Goal: Transaction & Acquisition: Purchase product/service

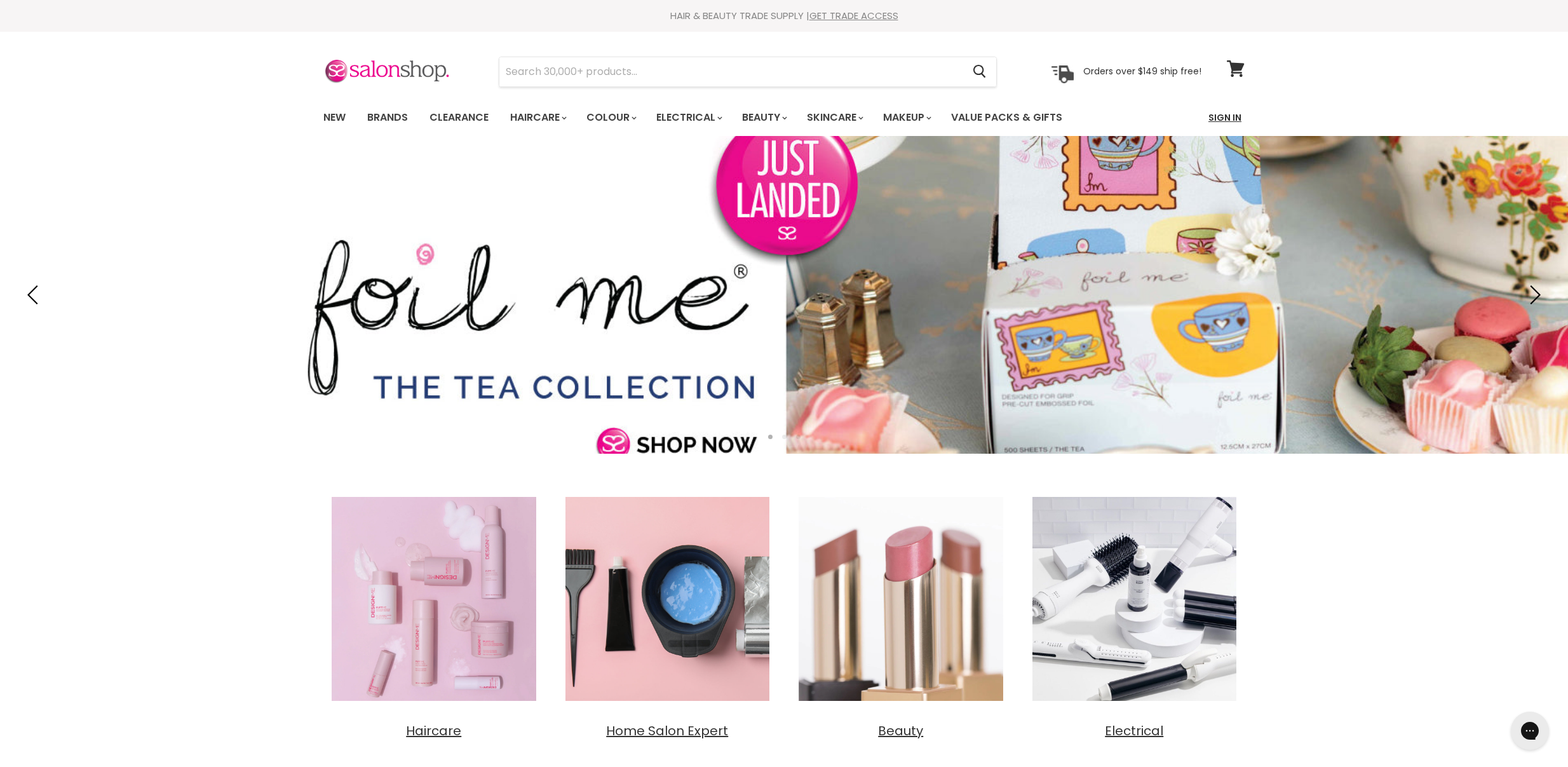
click at [1225, 114] on link "Sign In" at bounding box center [1225, 117] width 48 height 27
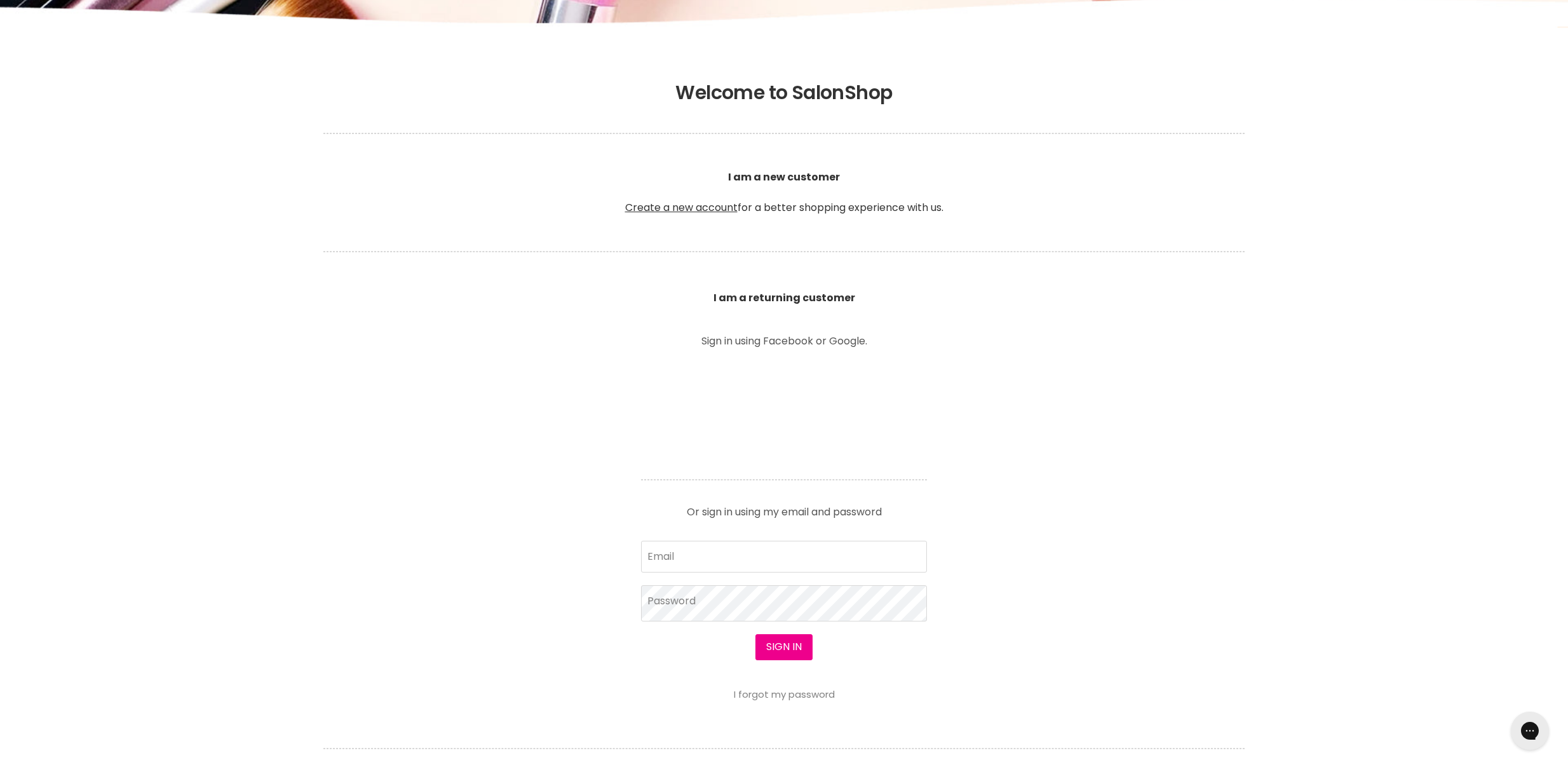
scroll to position [248, 0]
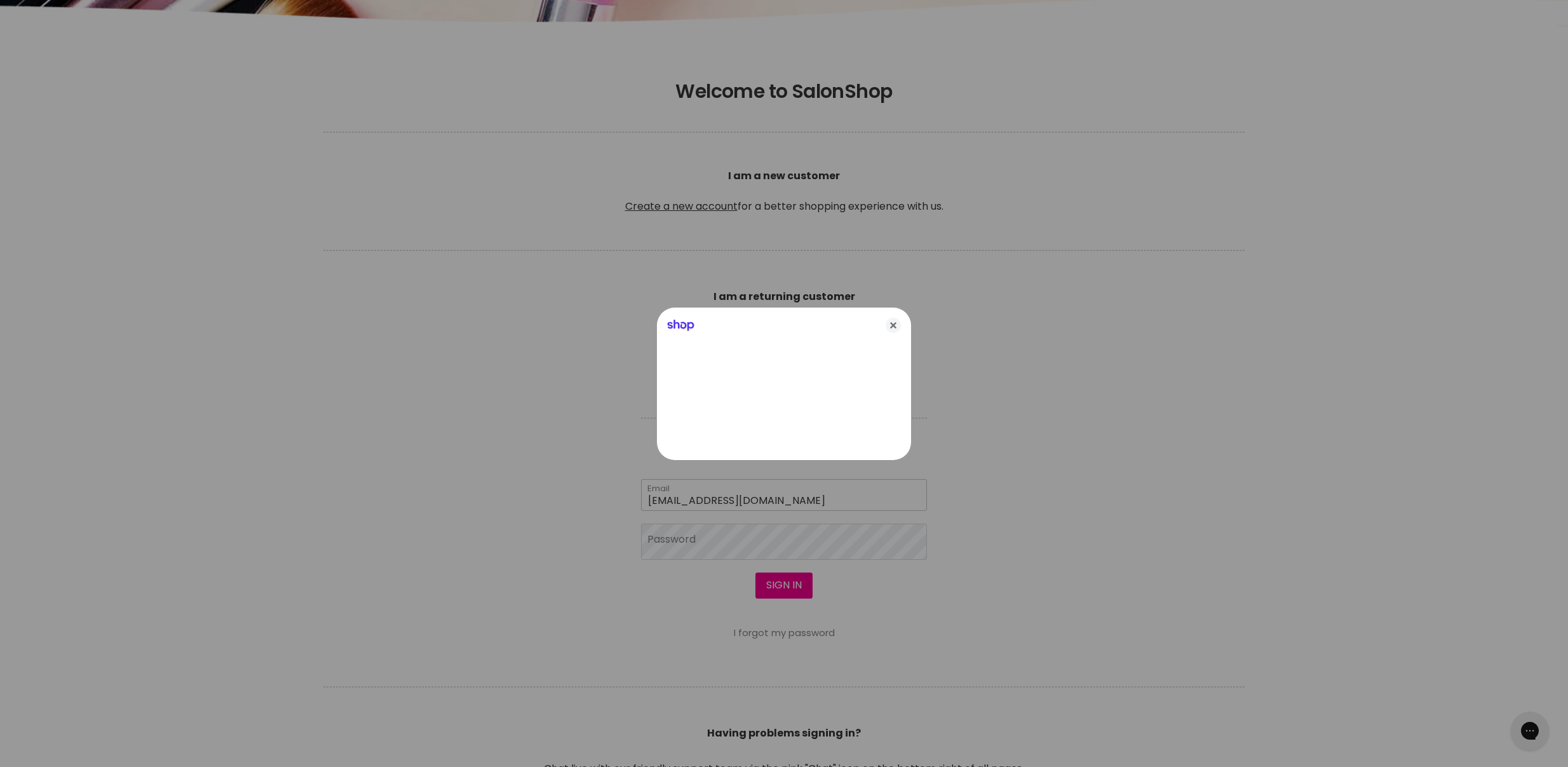
type input "[EMAIL_ADDRESS][DOMAIN_NAME]"
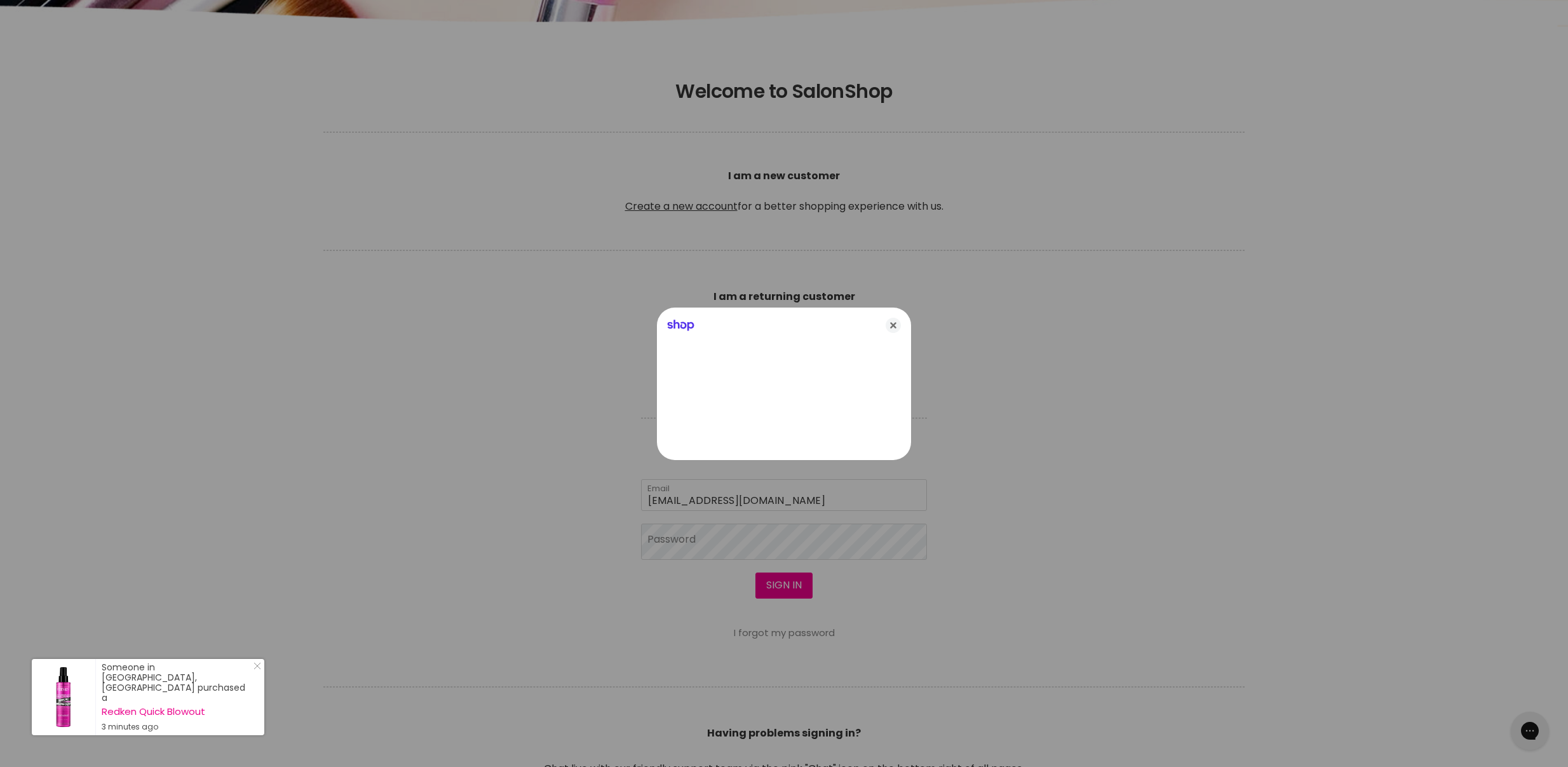
click at [893, 325] on icon "Close" at bounding box center [893, 325] width 16 height 16
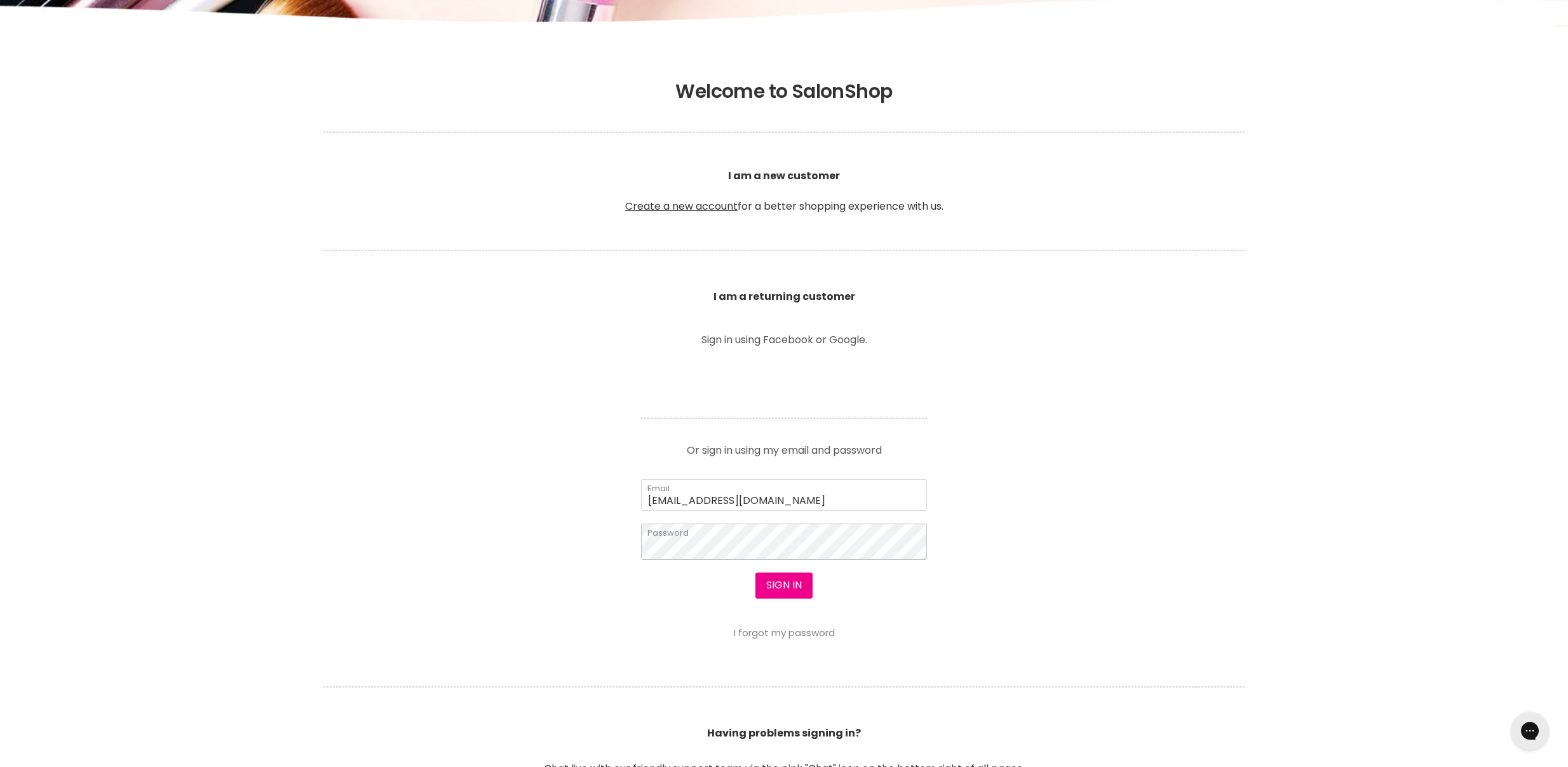
scroll to position [253, 0]
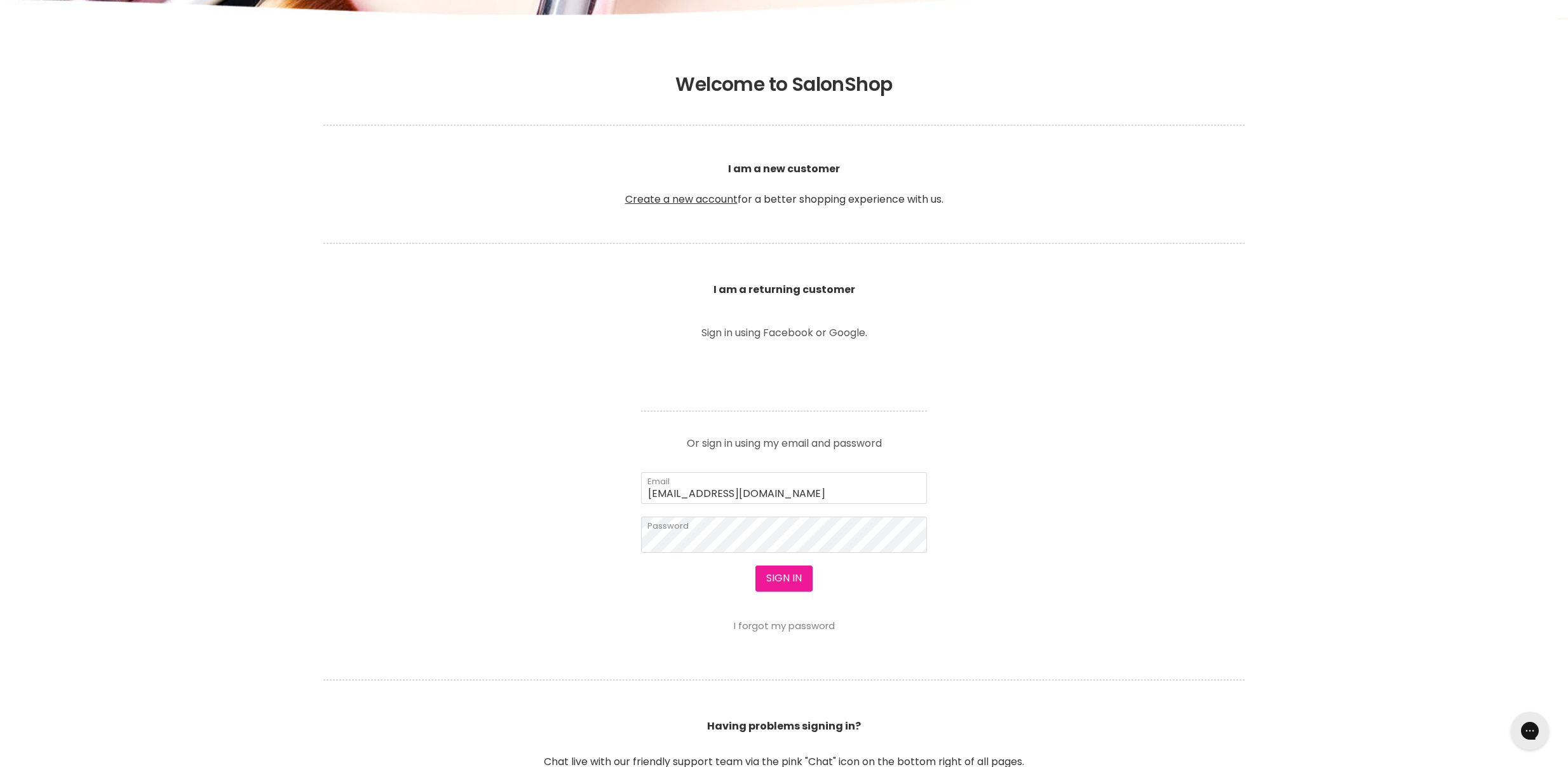
click at [784, 577] on button "Sign in" at bounding box center [784, 579] width 57 height 25
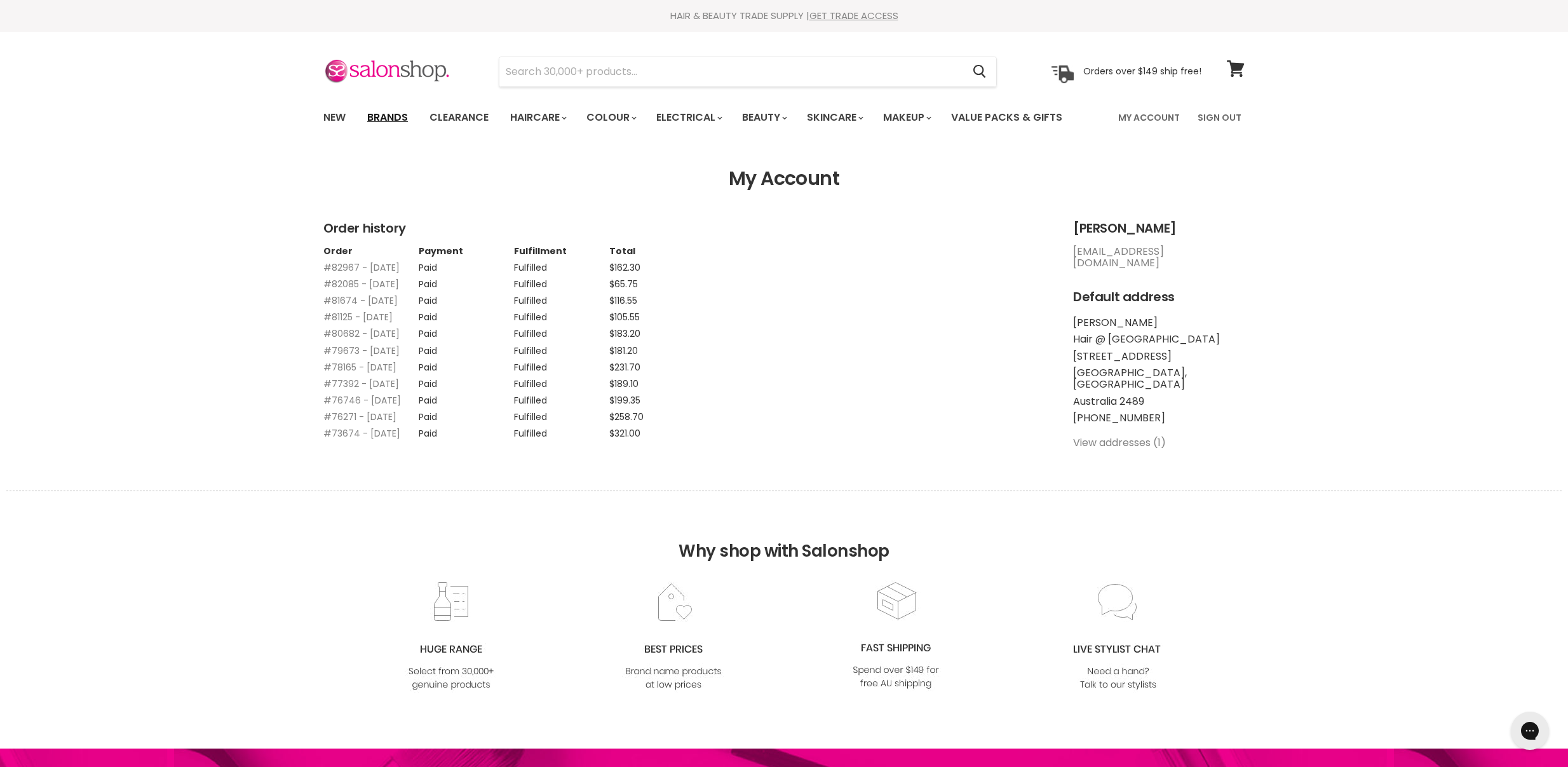
click at [390, 112] on link "Brands" at bounding box center [388, 117] width 59 height 27
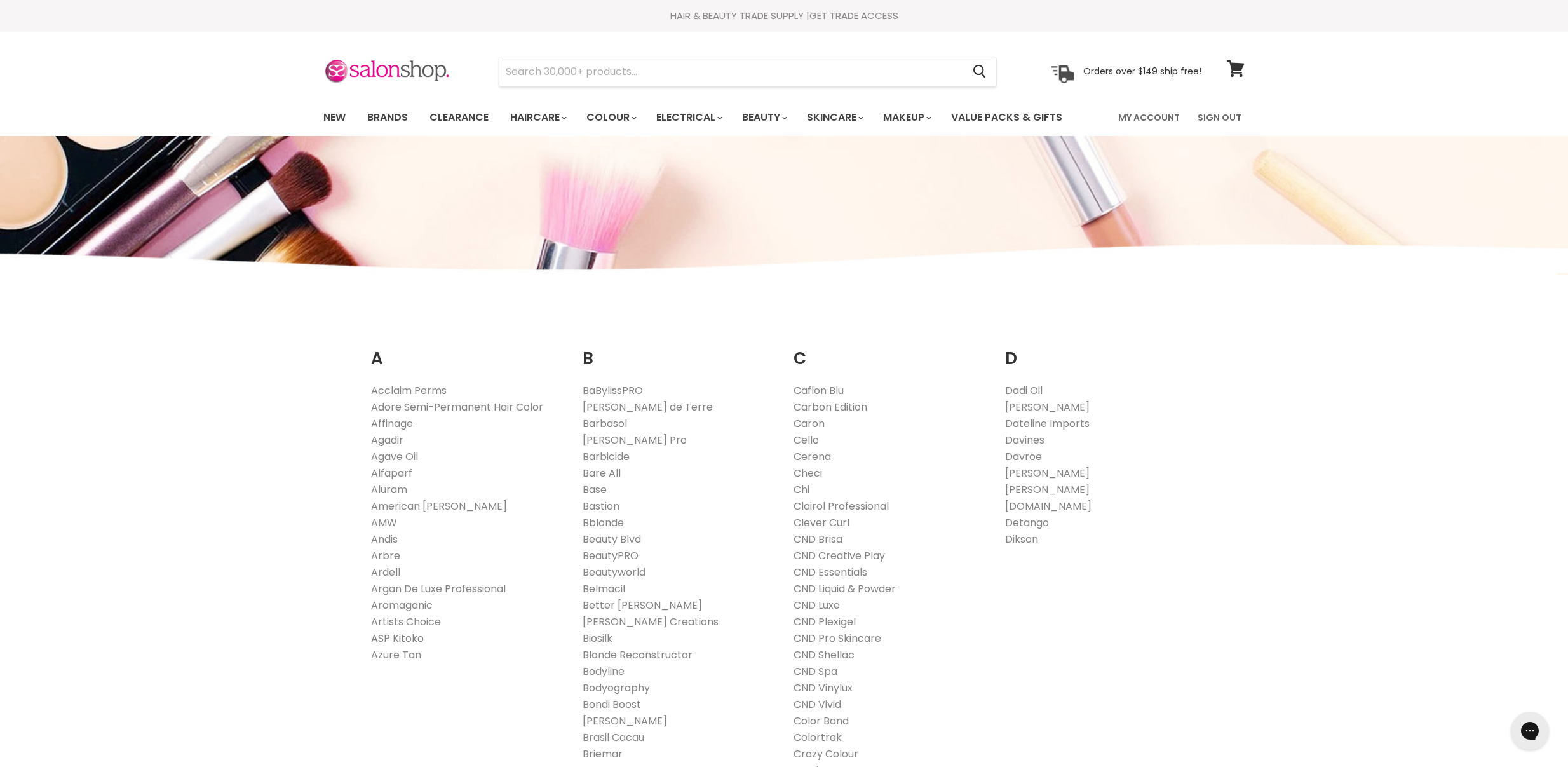
click at [405, 635] on link "ASP Kitoko" at bounding box center [397, 638] width 53 height 15
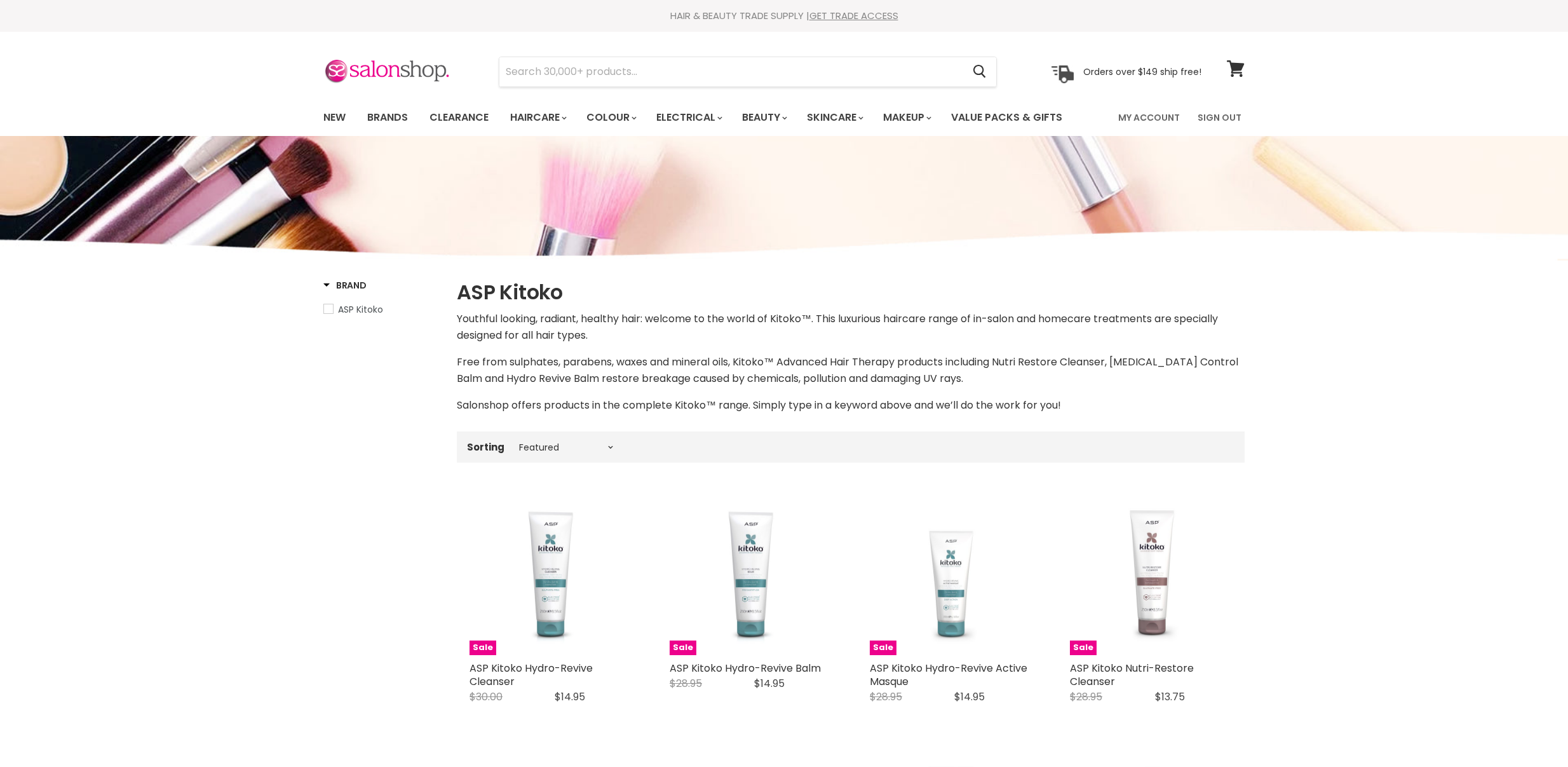
select select "manual"
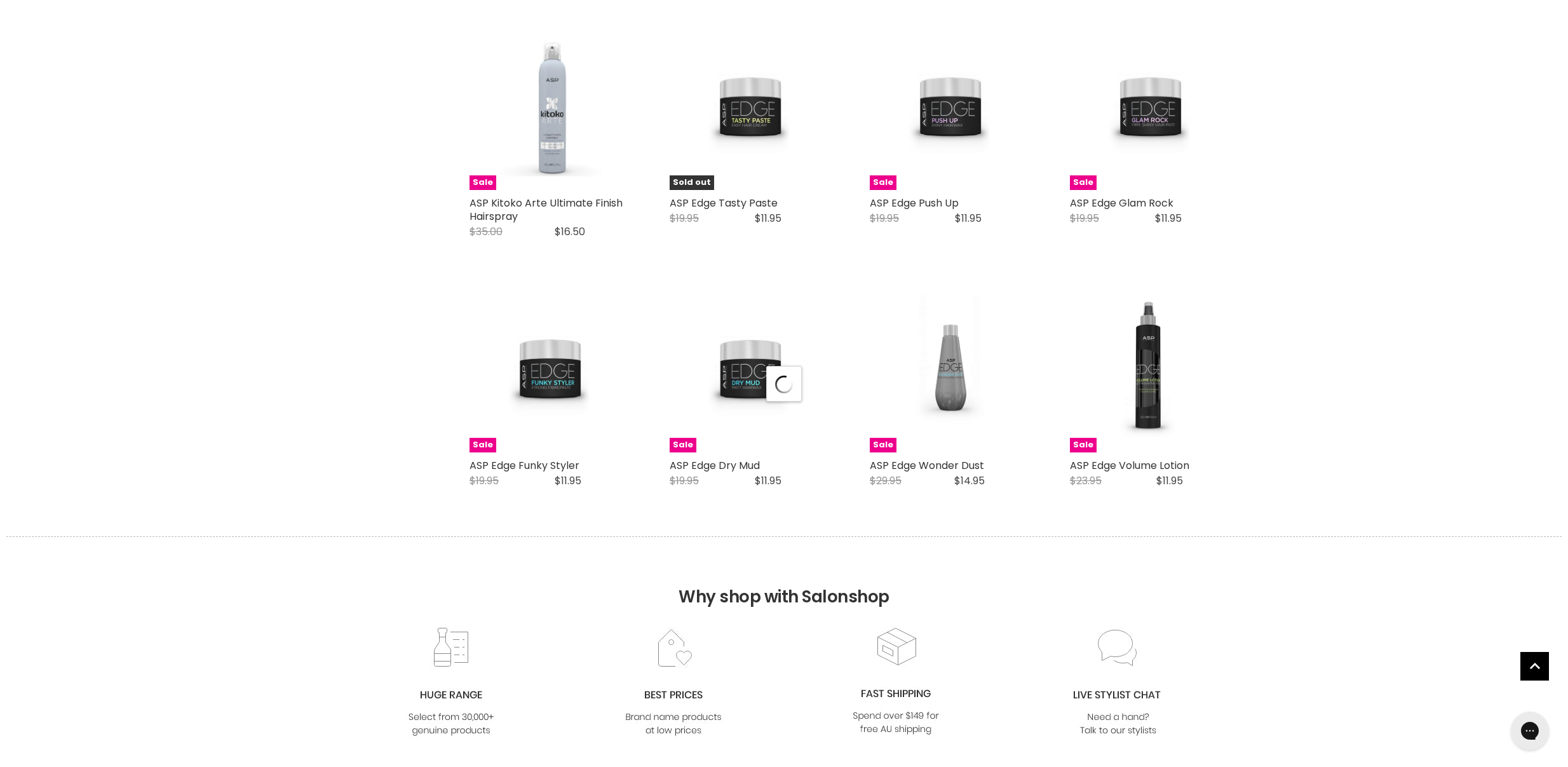
select select "manual"
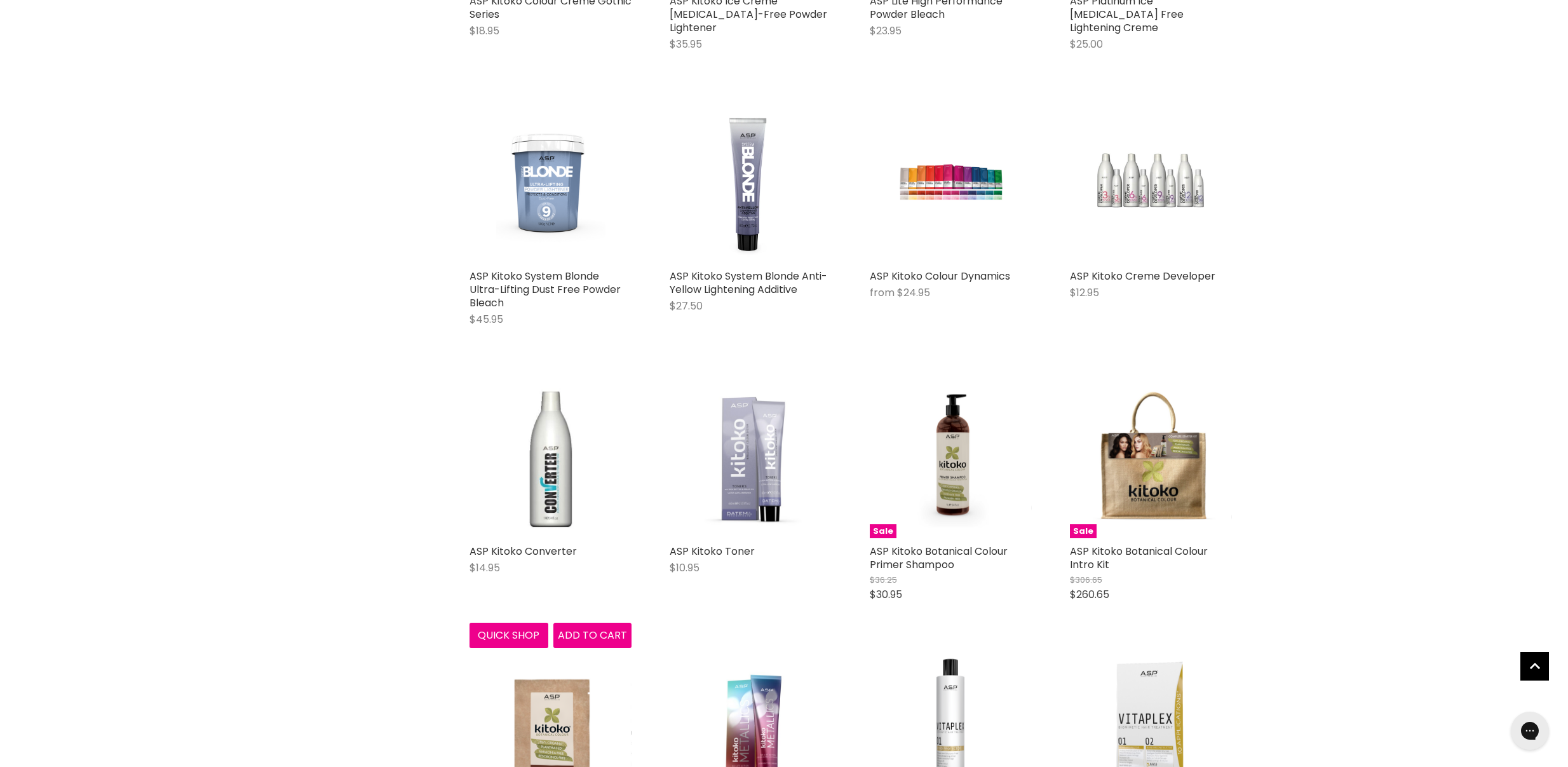
scroll to position [4590, 0]
click at [518, 543] on link "ASP Kitoko Converter" at bounding box center [523, 550] width 108 height 15
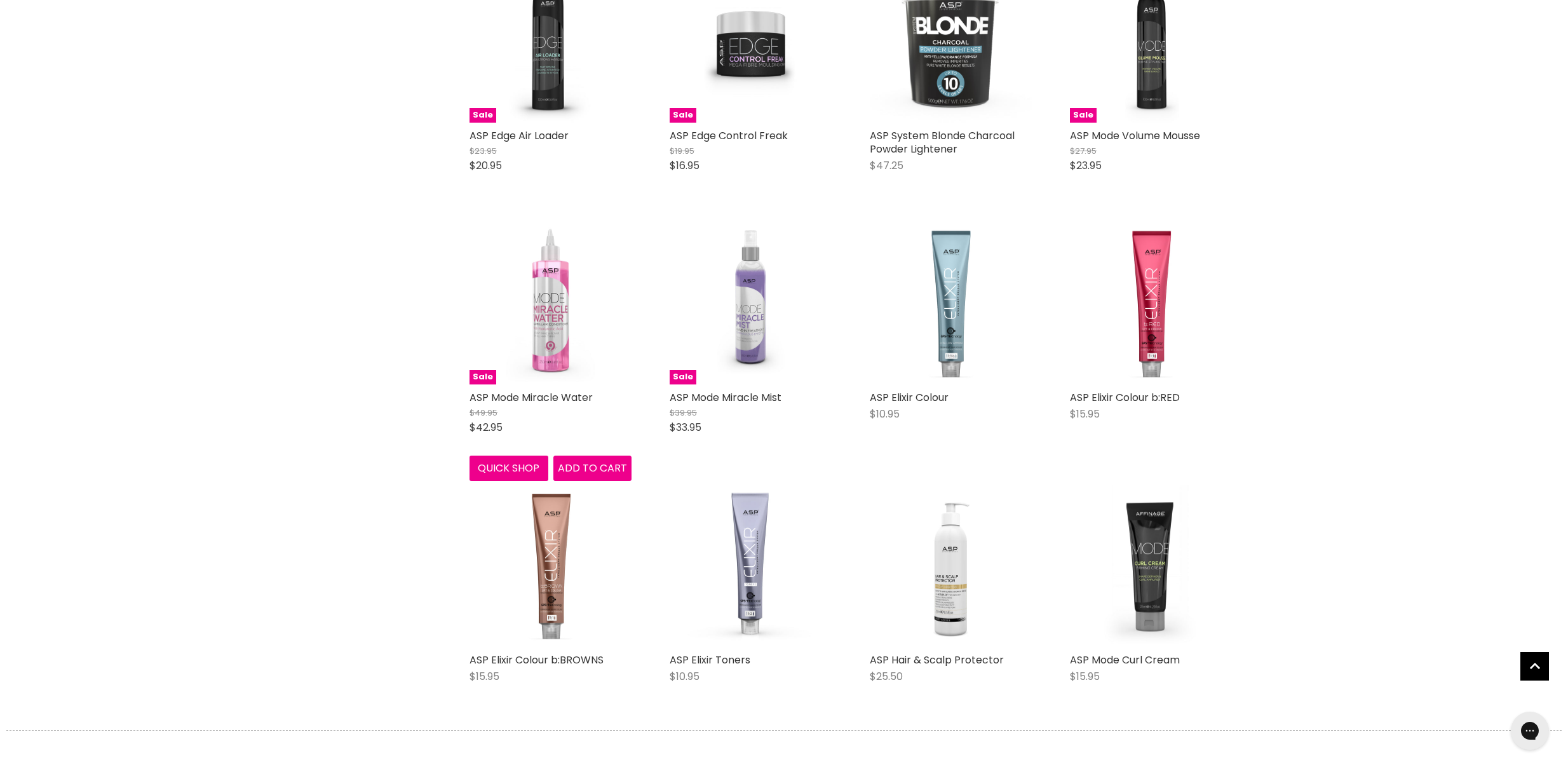
scroll to position [6104, 0]
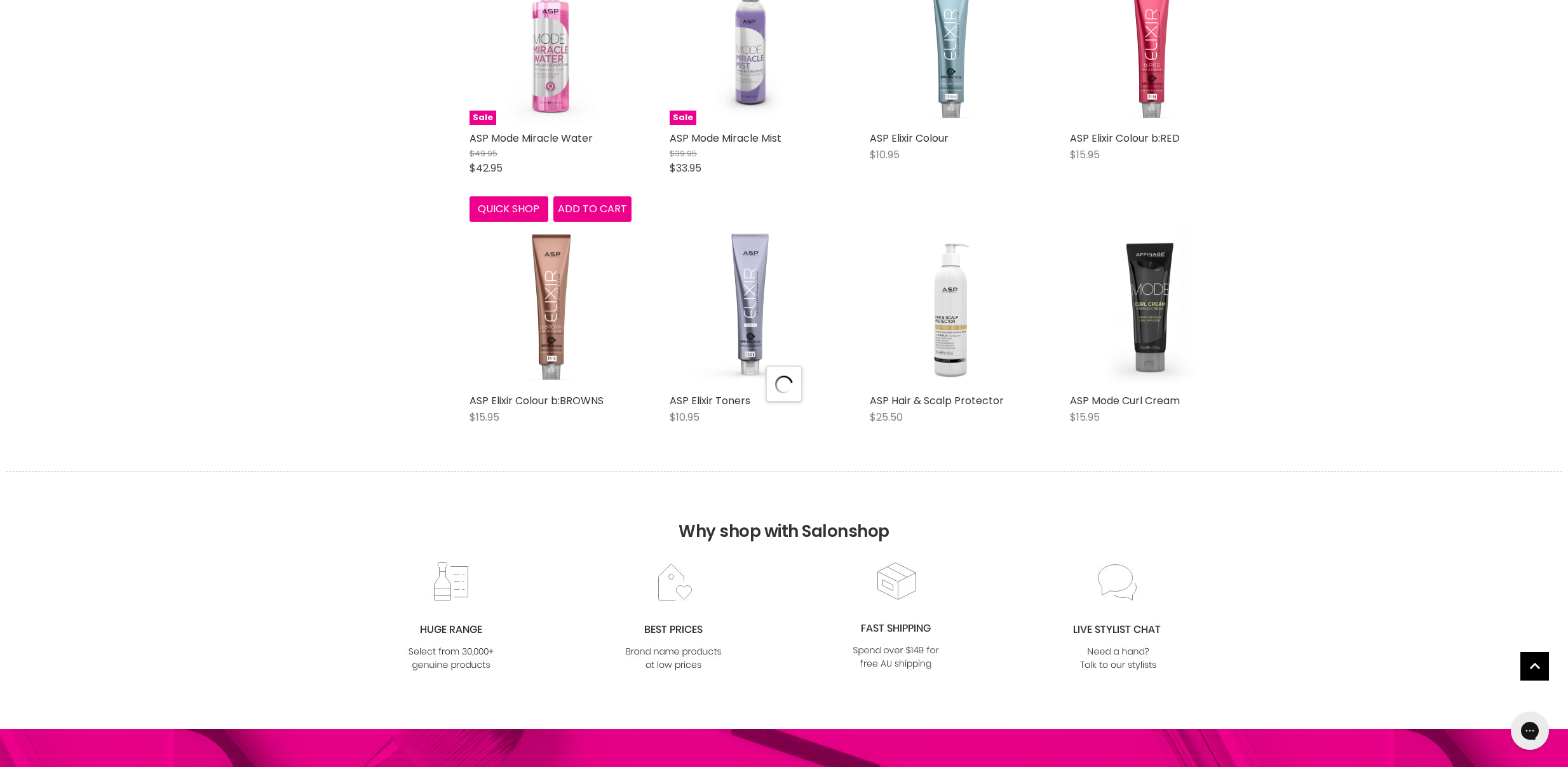
select select "manual"
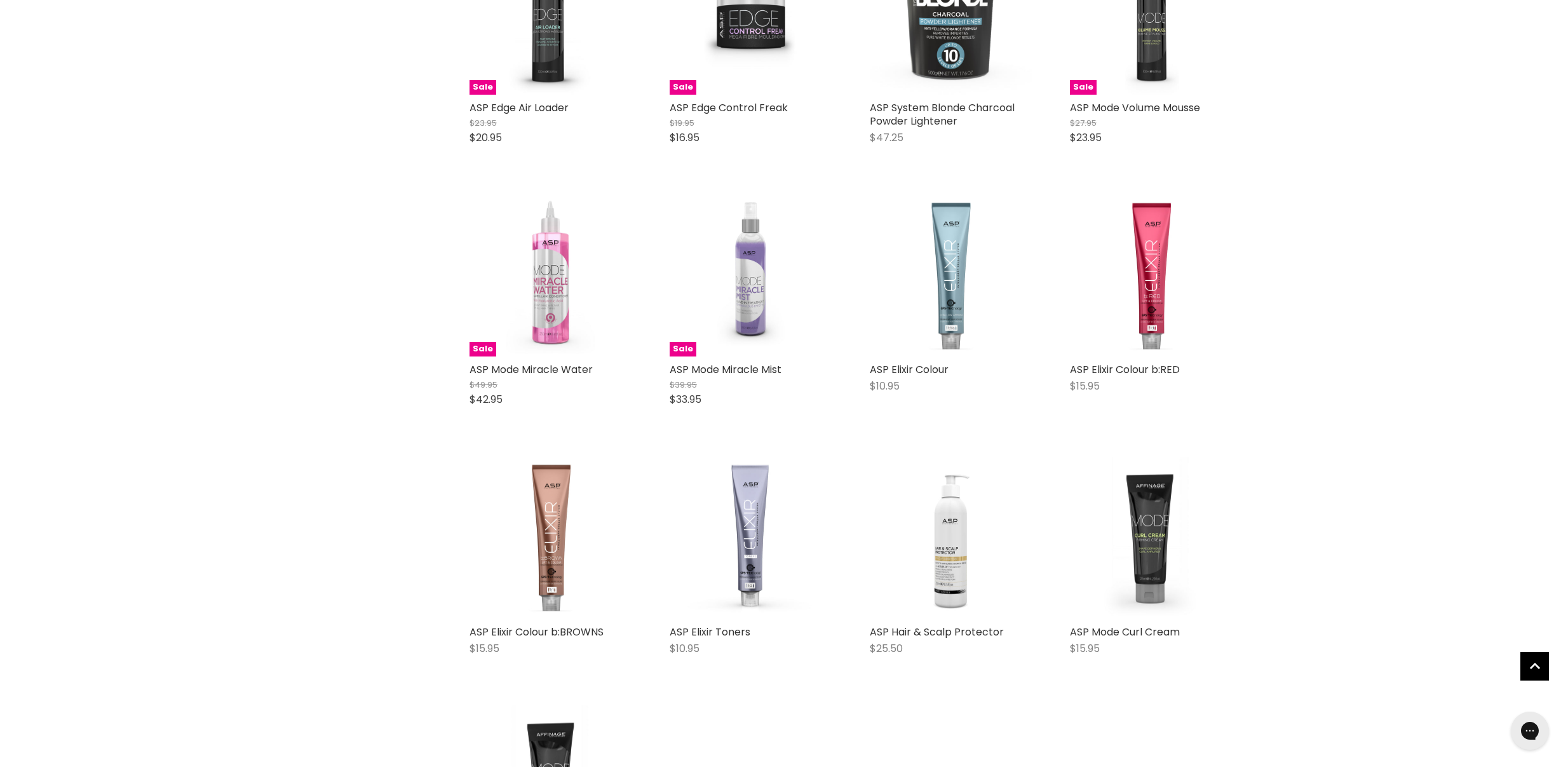
scroll to position [6121, 0]
click at [910, 363] on link "ASP Elixir Colour" at bounding box center [909, 370] width 79 height 15
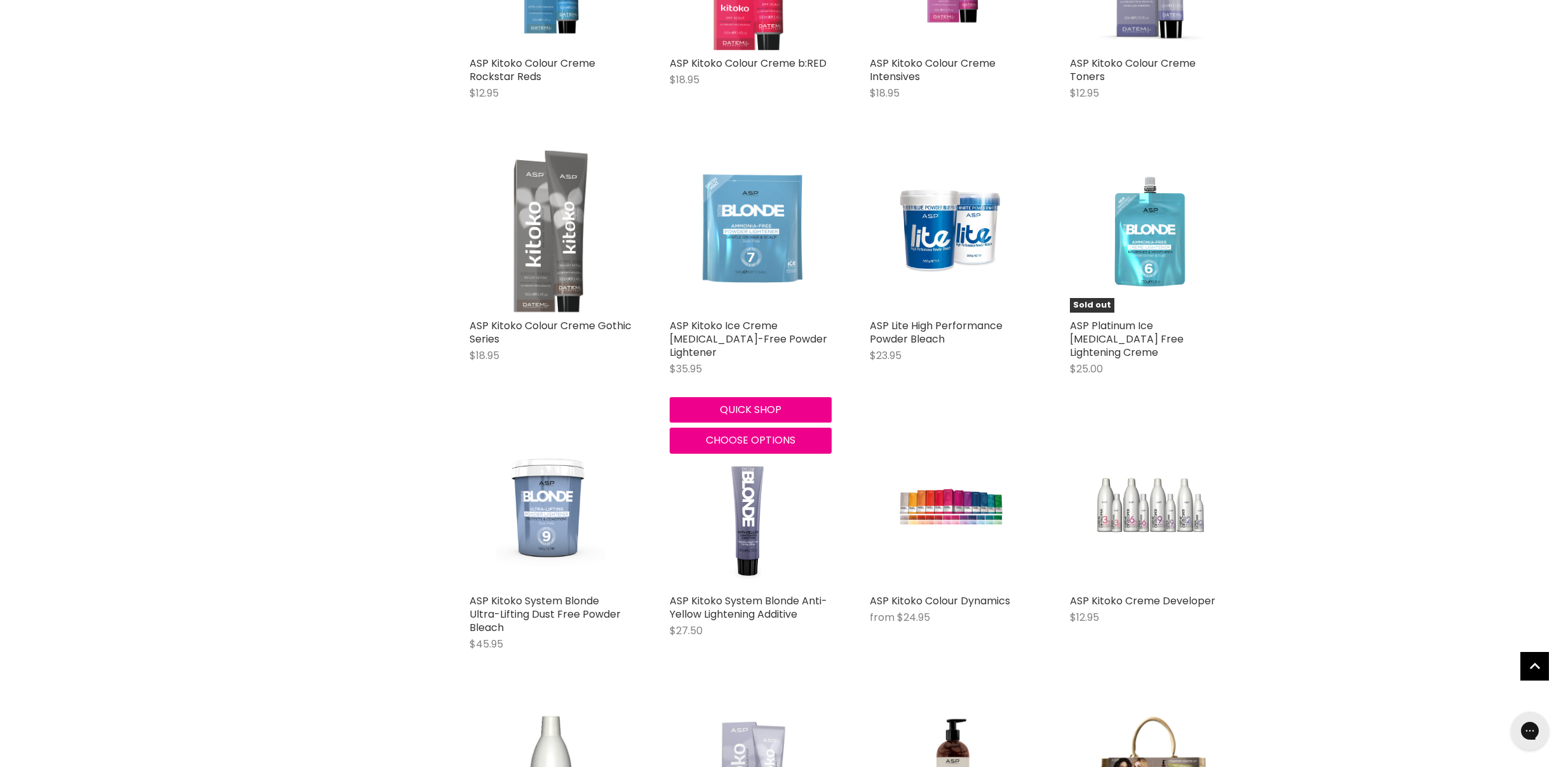
scroll to position [4266, 0]
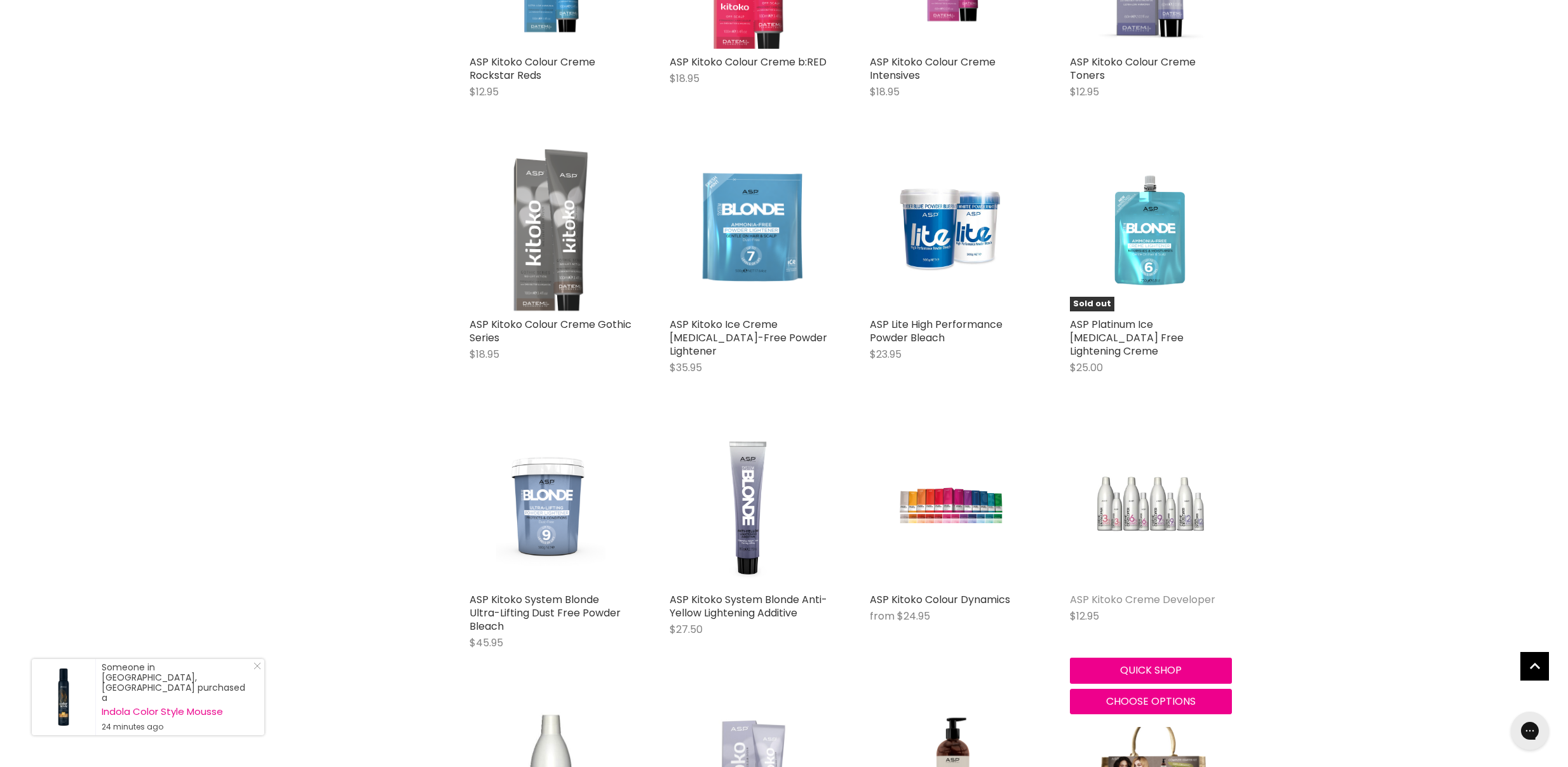
click at [1091, 592] on link "ASP Kitoko Creme Developer" at bounding box center [1143, 599] width 146 height 15
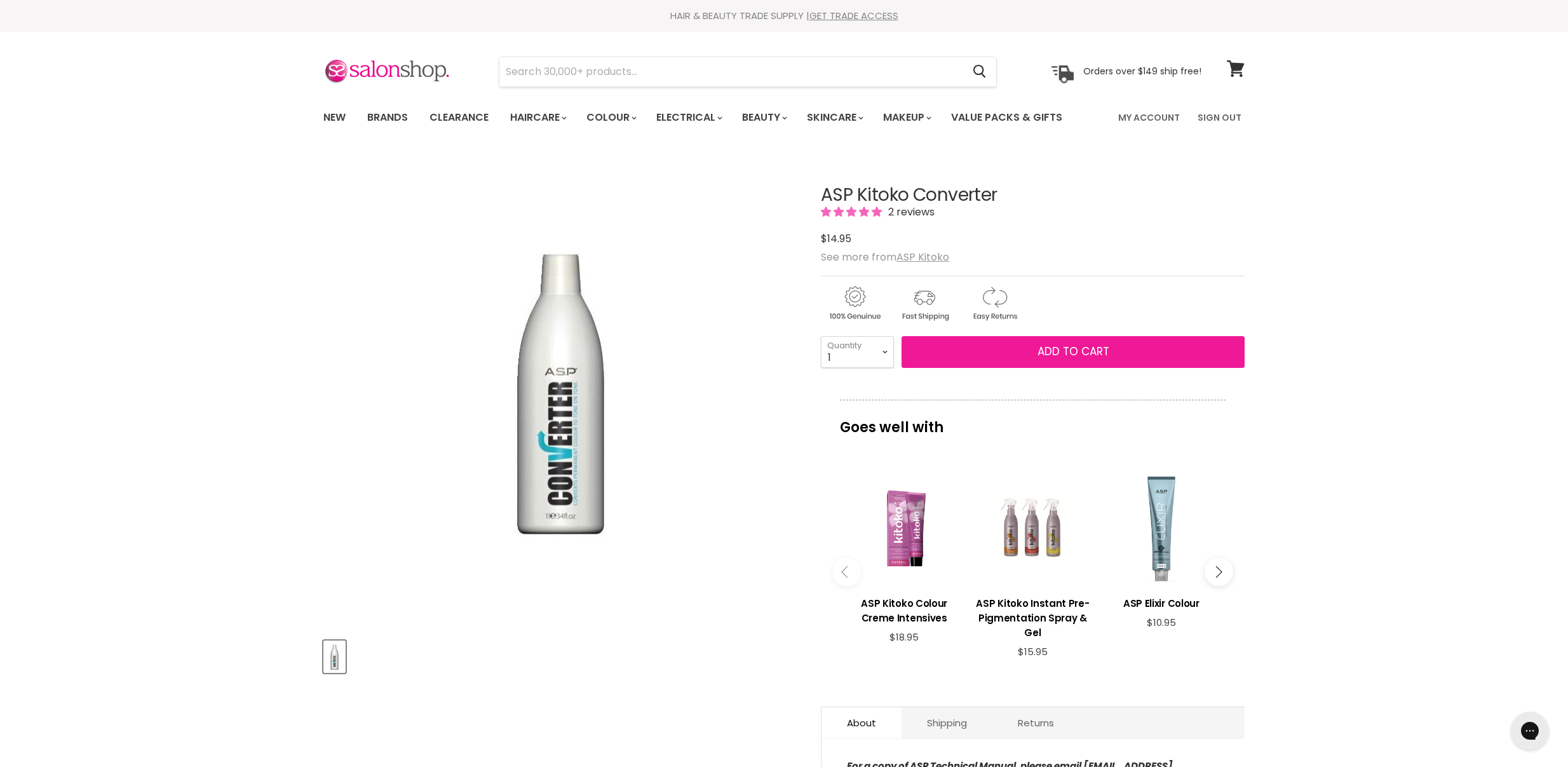
click at [1064, 347] on span "Add to cart" at bounding box center [1074, 352] width 72 height 16
click at [1060, 350] on span "Add to cart" at bounding box center [1074, 352] width 72 height 16
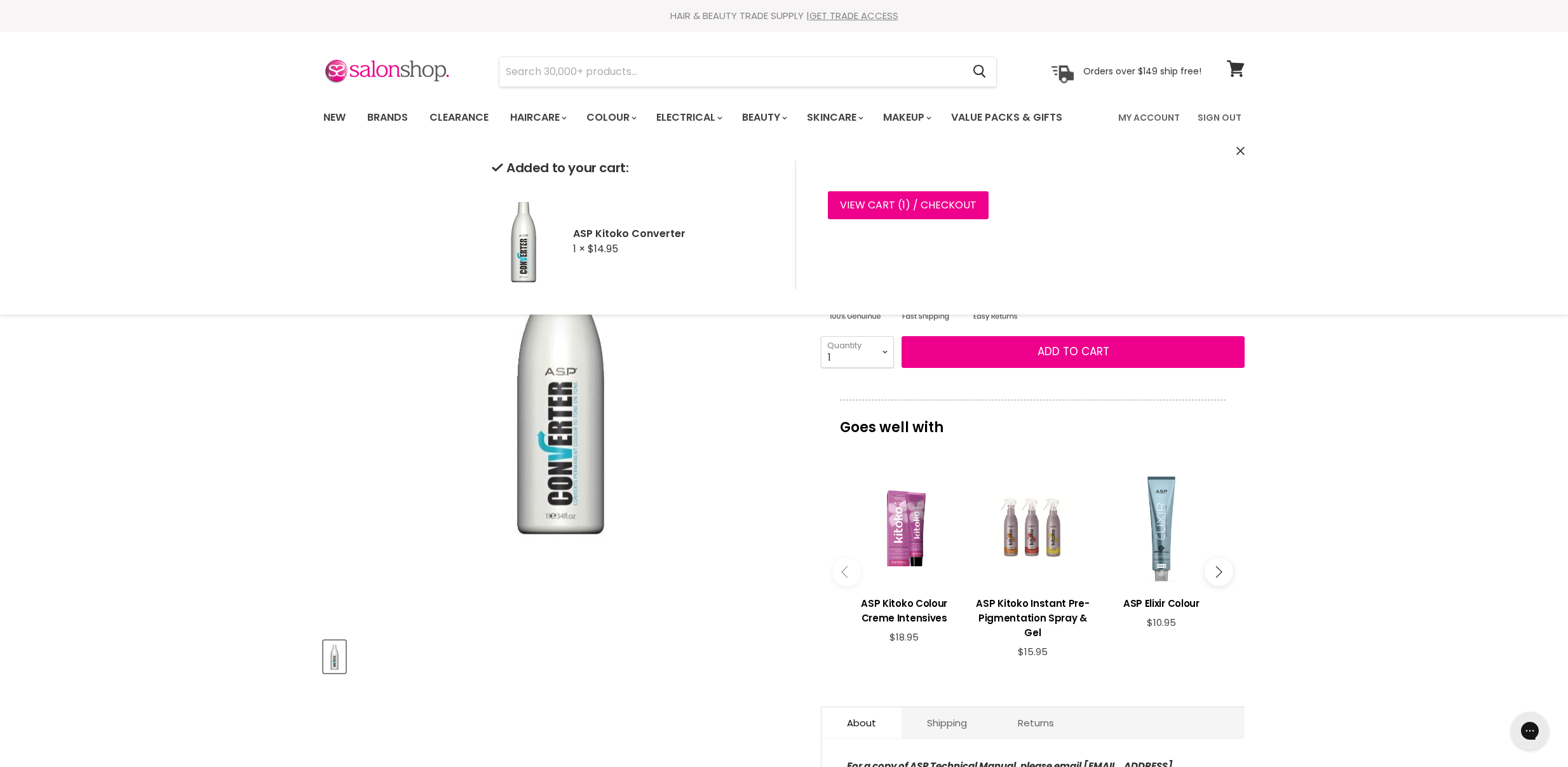
click at [1242, 151] on icon "Close" at bounding box center [1241, 151] width 8 height 8
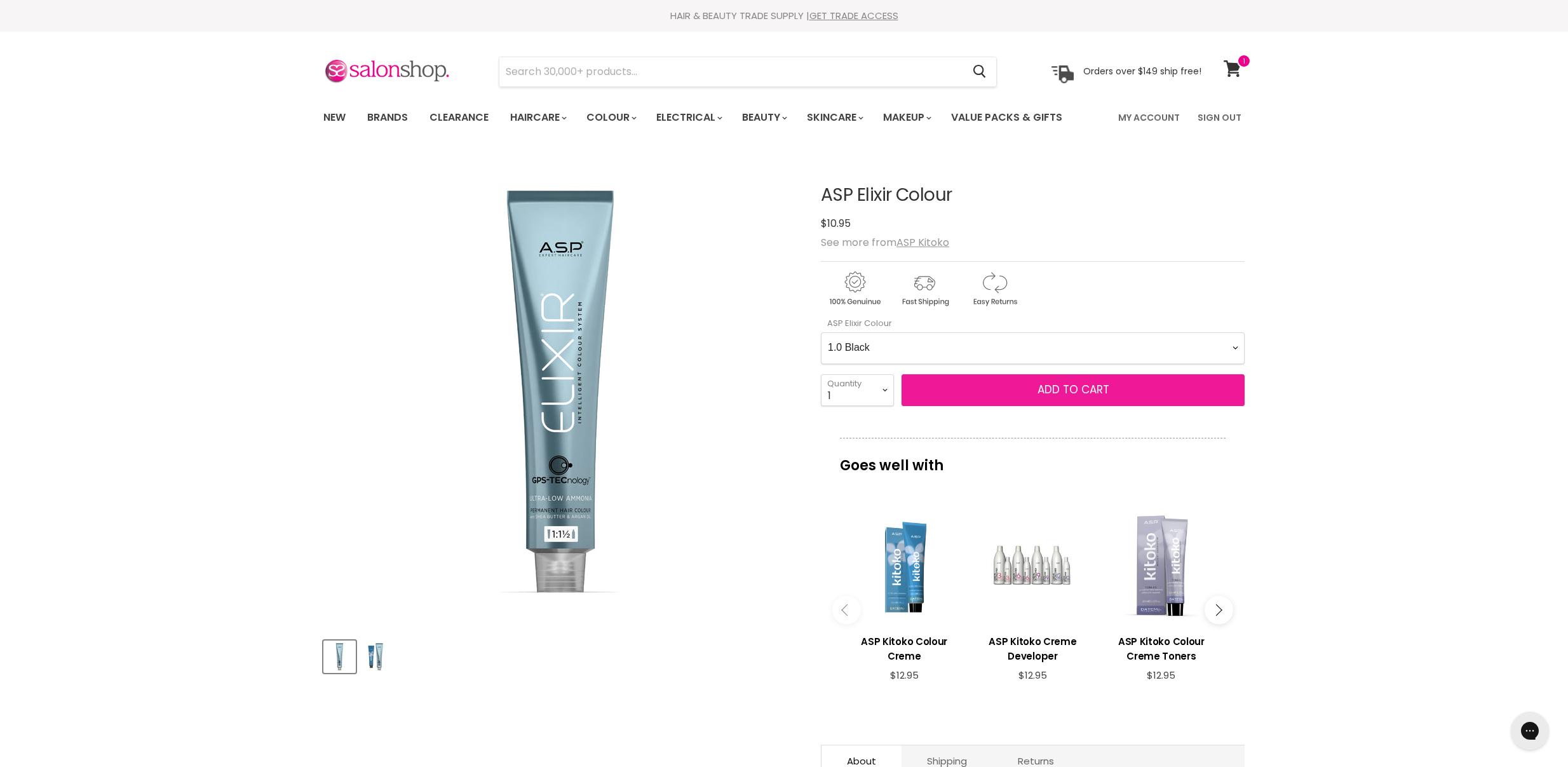
click at [1051, 386] on span "Add to cart" at bounding box center [1074, 390] width 72 height 16
click at [1045, 388] on span "Add to cart" at bounding box center [1074, 390] width 72 height 16
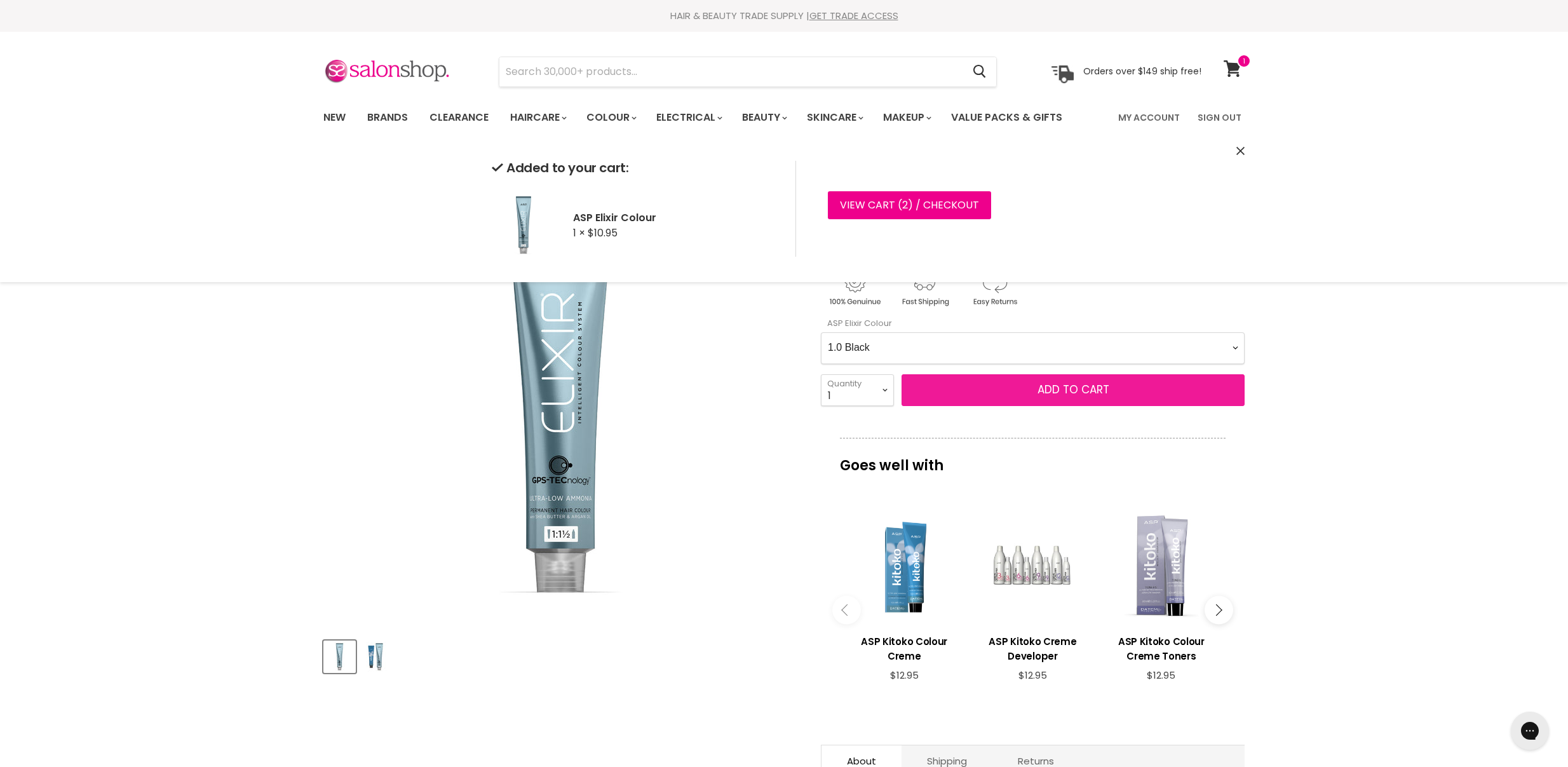
click at [1040, 385] on span "Add to cart" at bounding box center [1074, 390] width 72 height 16
select Colour-0-0 "9.1 Very Light Ash Blonde"
select select "2"
type input "2"
click at [1052, 389] on span "Add to cart" at bounding box center [1074, 390] width 72 height 16
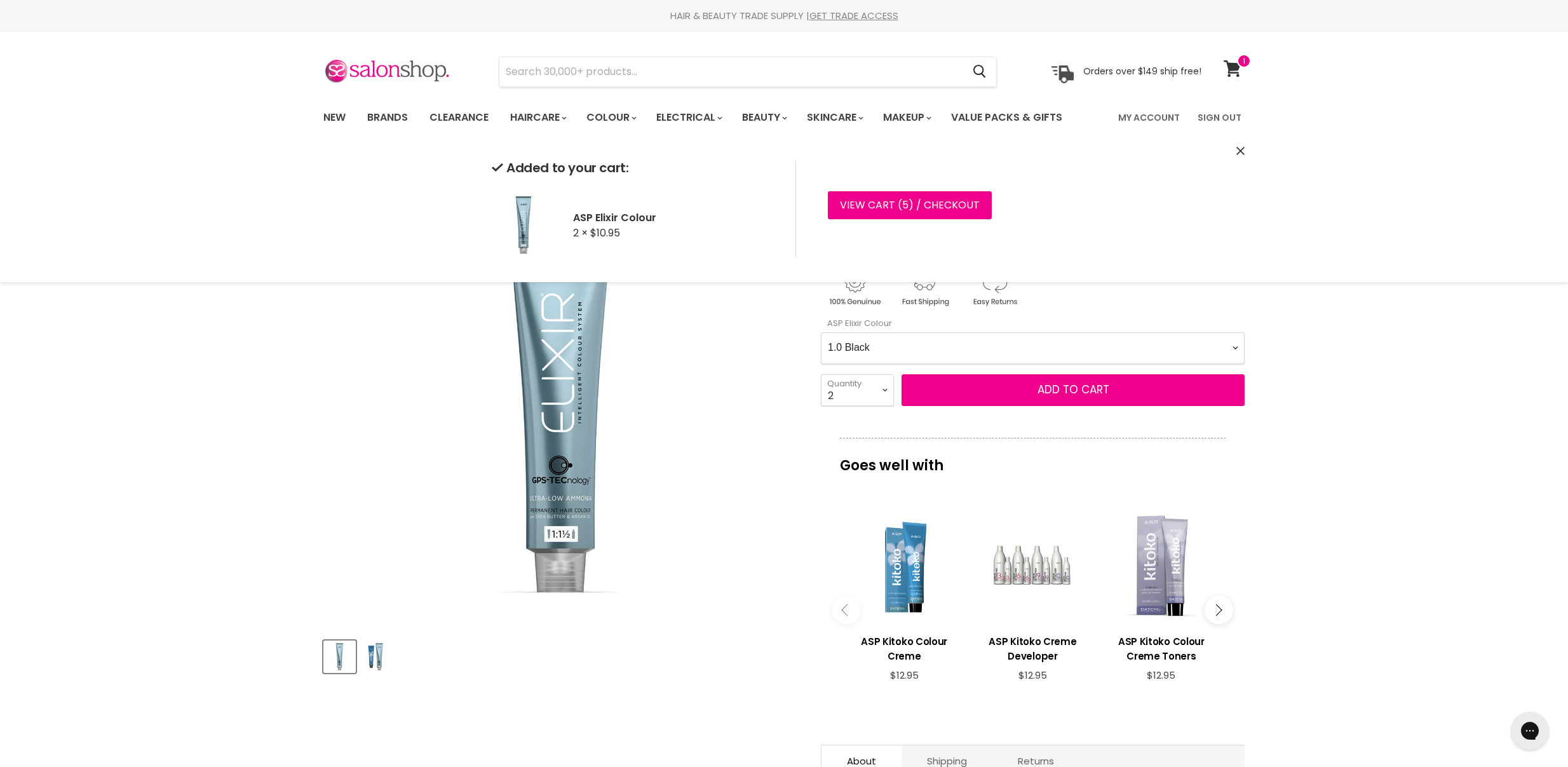
click at [1238, 147] on icon "Close" at bounding box center [1241, 151] width 8 height 8
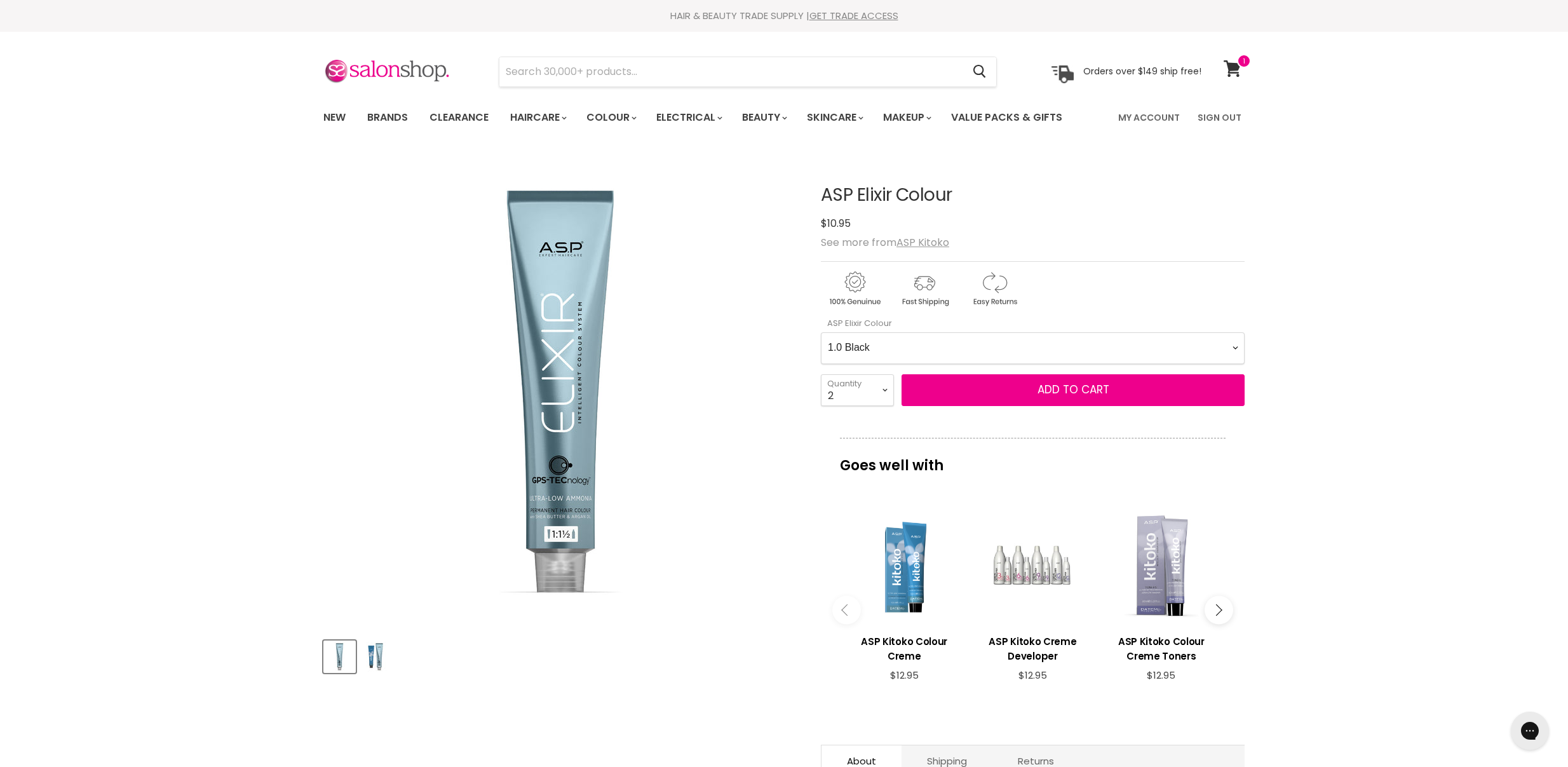
select Colour-0-0 "6.036 Dark Chocolate"
select select "1"
type input "1"
click at [1047, 388] on span "Add to cart" at bounding box center [1074, 390] width 72 height 16
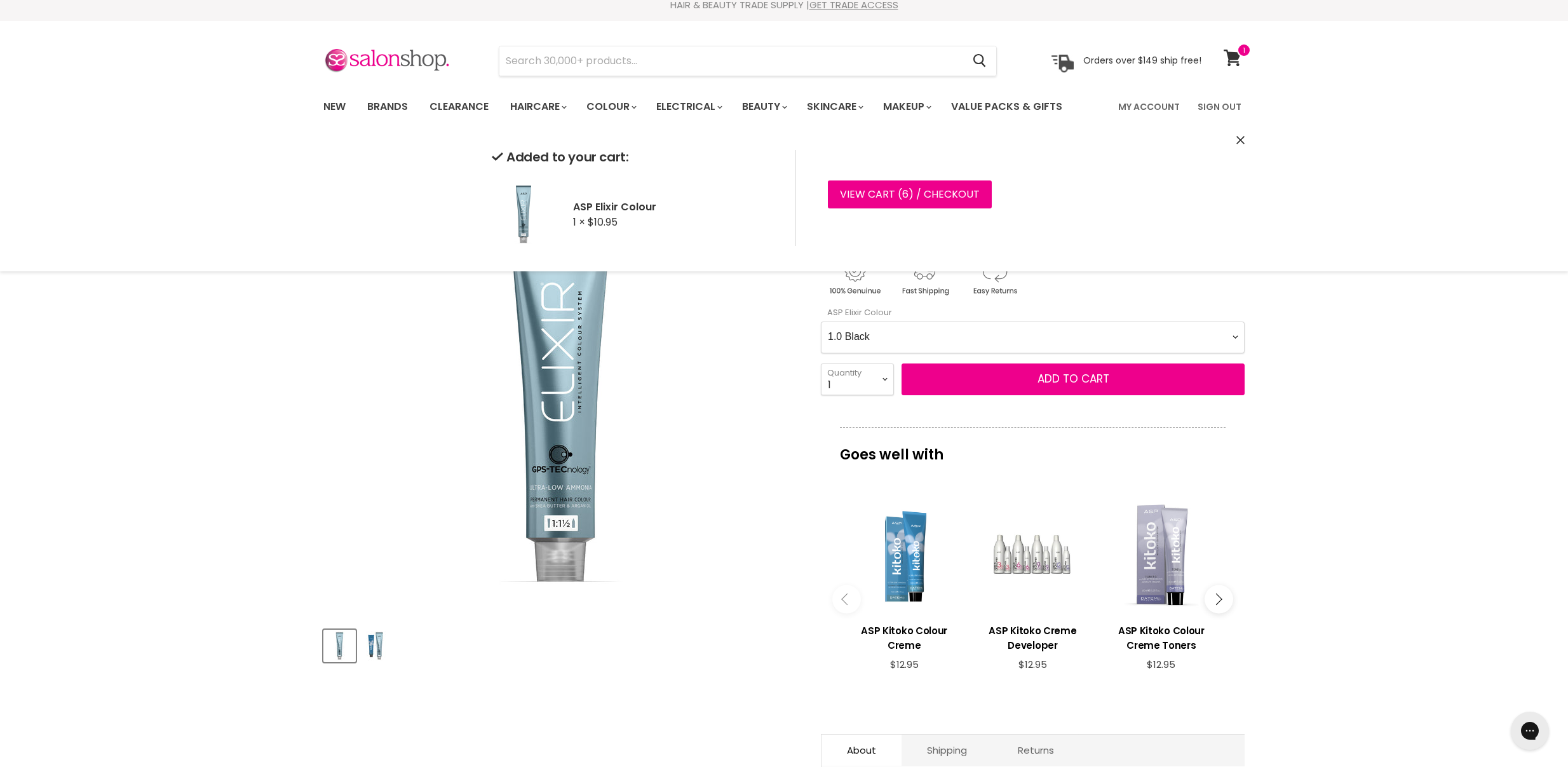
scroll to position [11, 0]
click at [1037, 379] on button "Add to cart" at bounding box center [1073, 379] width 343 height 32
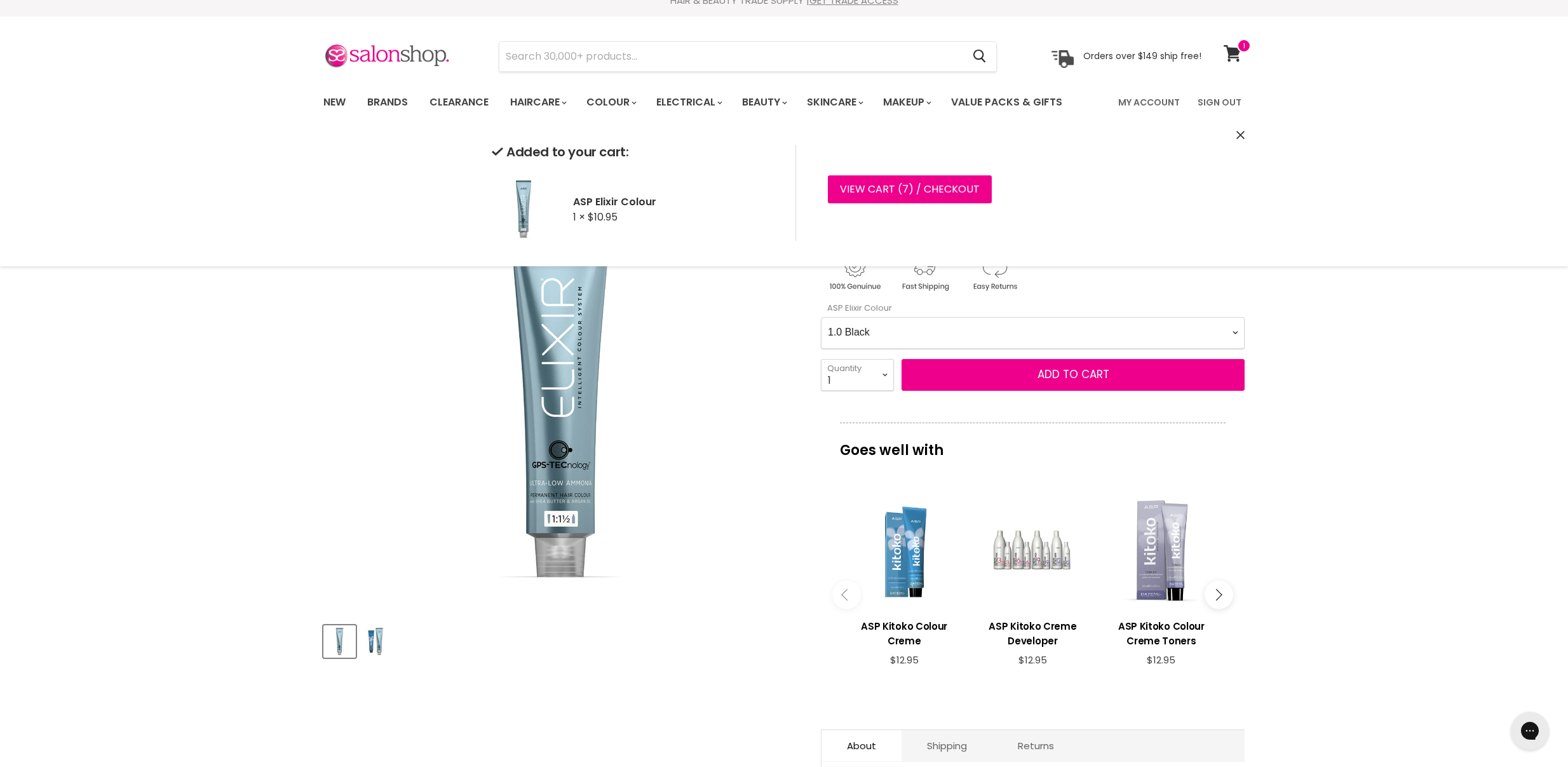
scroll to position [18, 0]
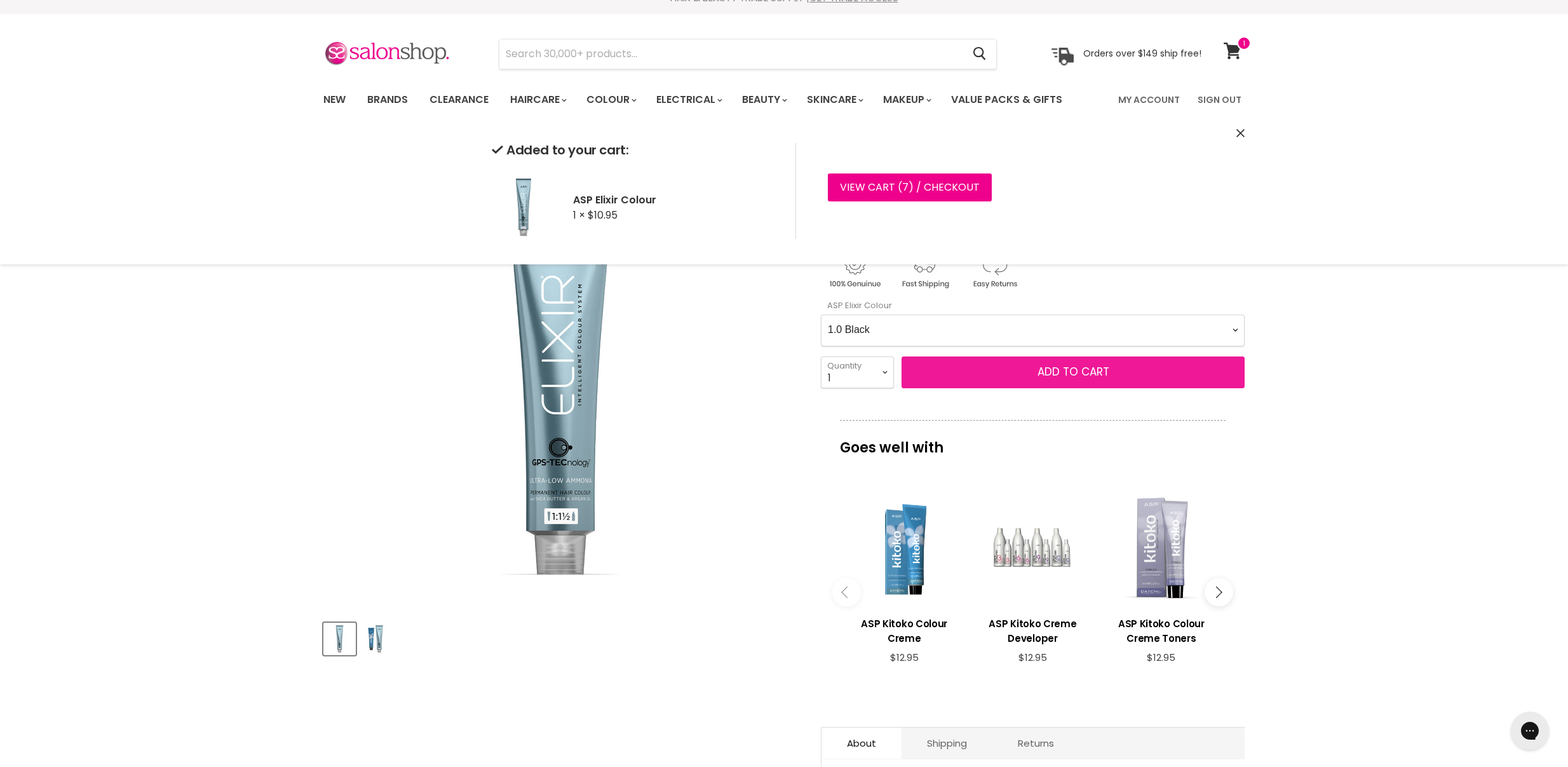
click at [1040, 368] on span "Add to cart" at bounding box center [1074, 372] width 72 height 16
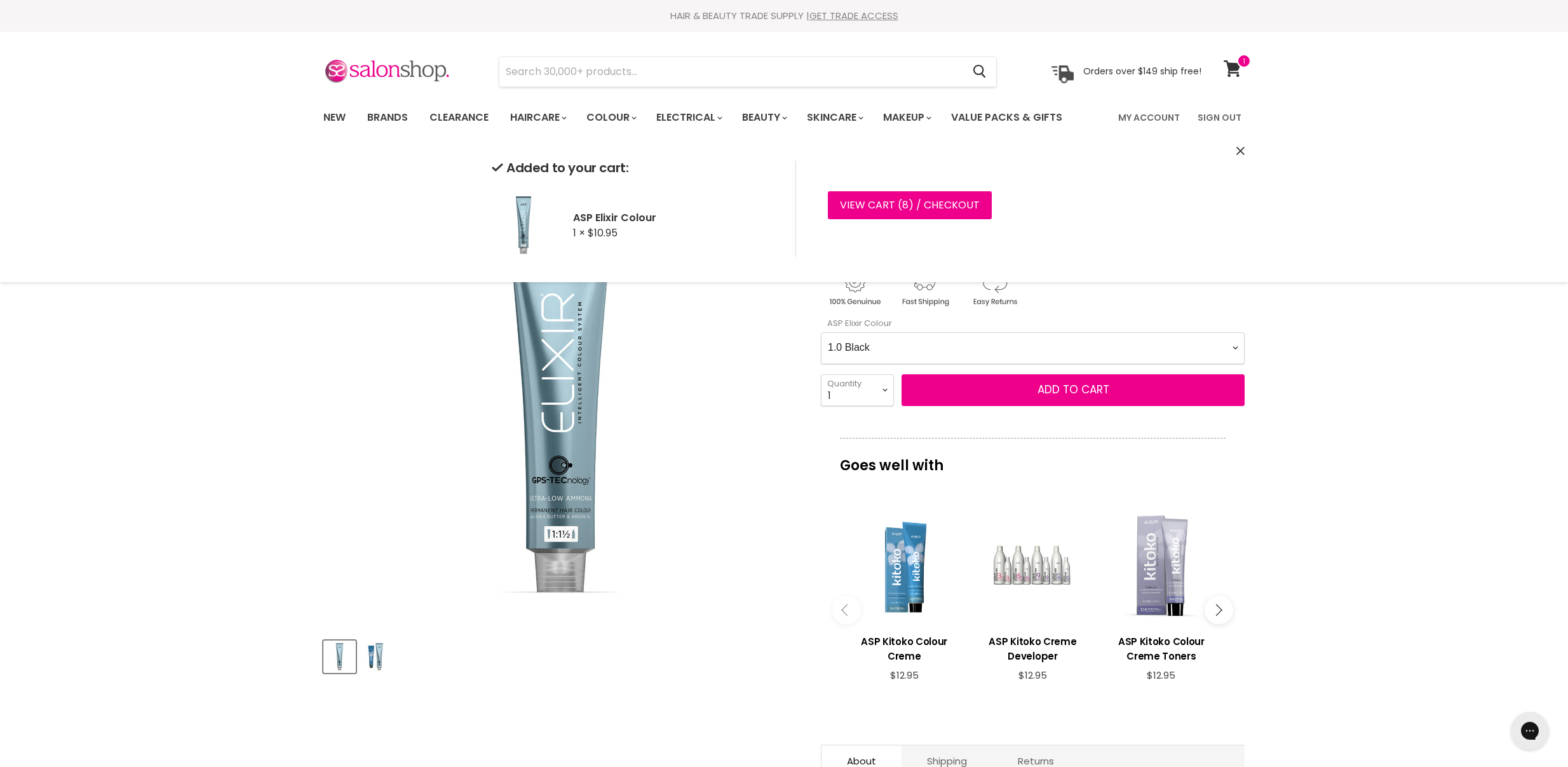
scroll to position [0, 0]
select Colour-0-0 "9.0 Very Light Blonde"
click at [1026, 386] on button "Add to cart" at bounding box center [1073, 390] width 343 height 32
click at [707, 373] on img "ASP Elixir Colour image. Click or Scroll to Zoom." at bounding box center [560, 391] width 475 height 475
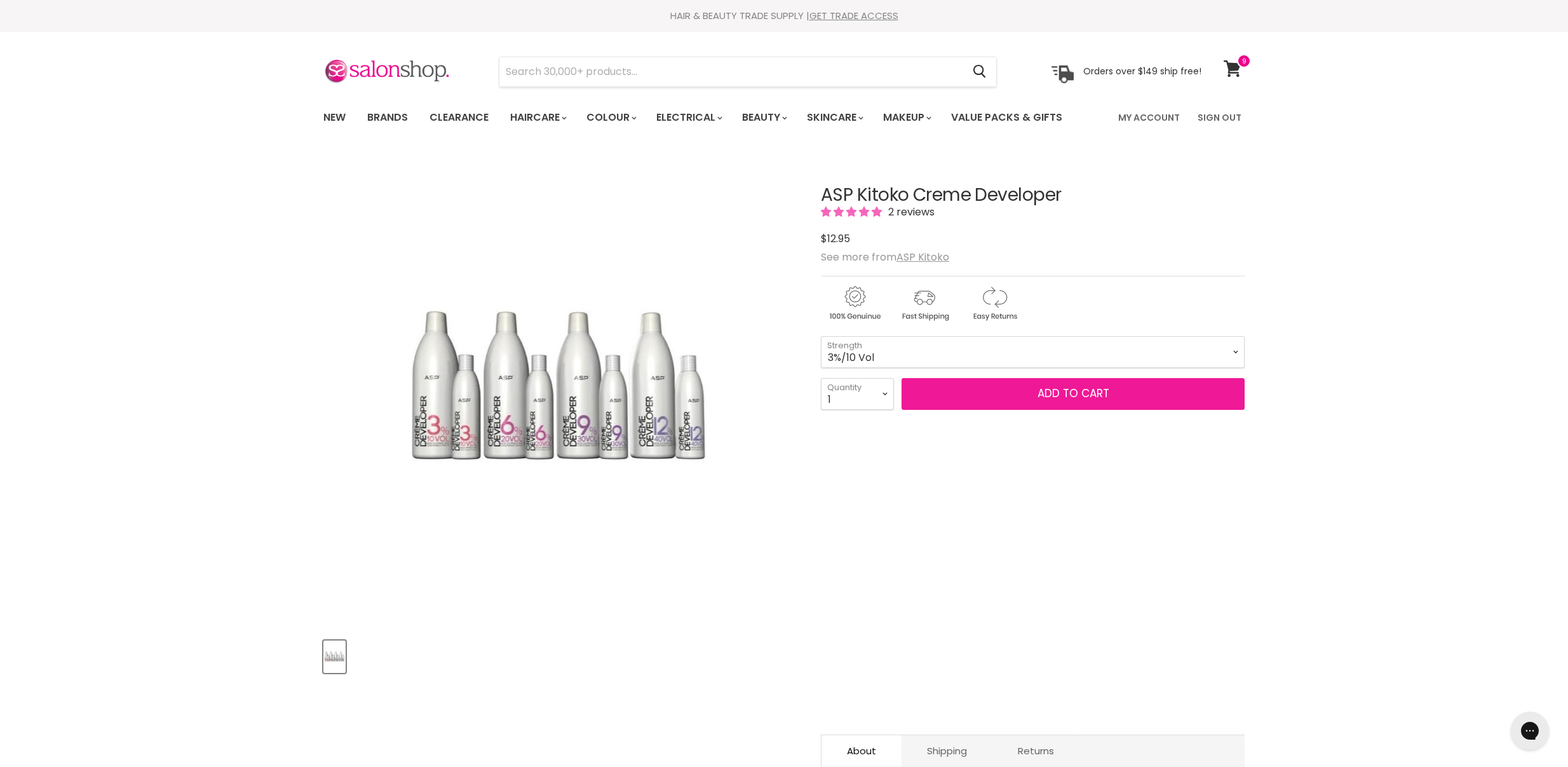
click at [1041, 391] on span "Add to cart" at bounding box center [1074, 393] width 72 height 16
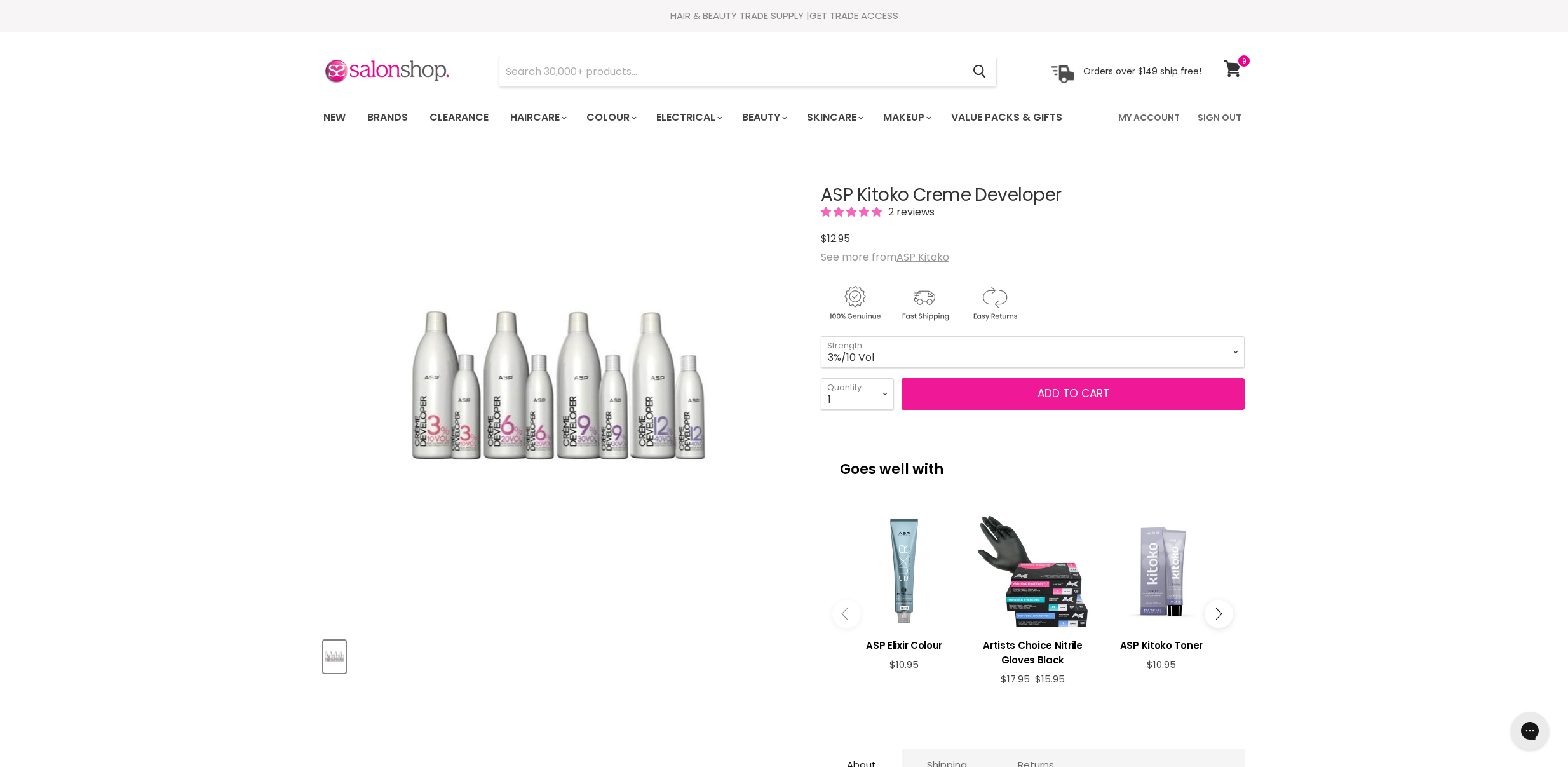
click at [1030, 391] on button "Add to cart" at bounding box center [1073, 394] width 343 height 32
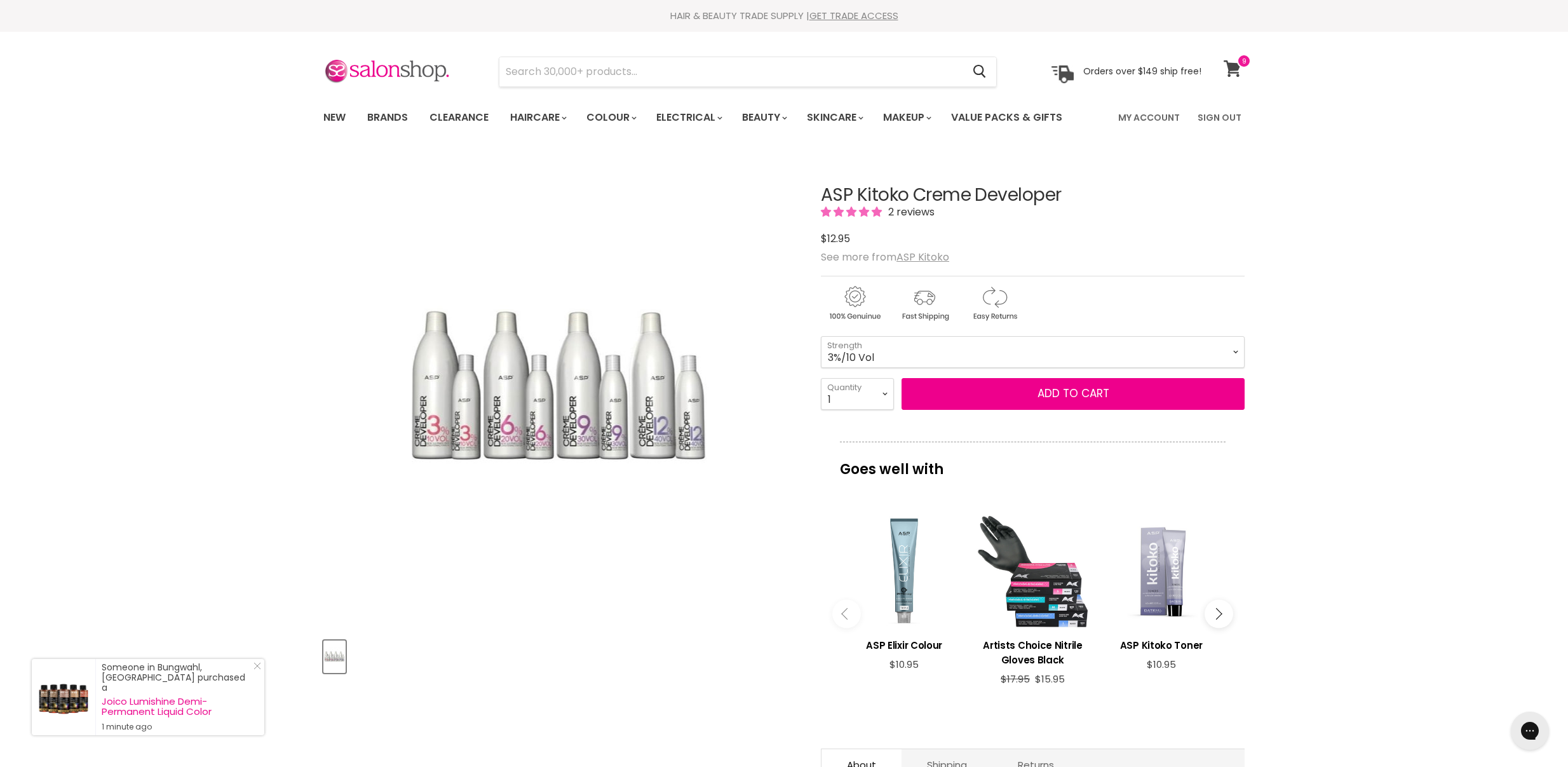
click at [1230, 61] on icon at bounding box center [1232, 68] width 18 height 16
